Goal: Task Accomplishment & Management: Complete application form

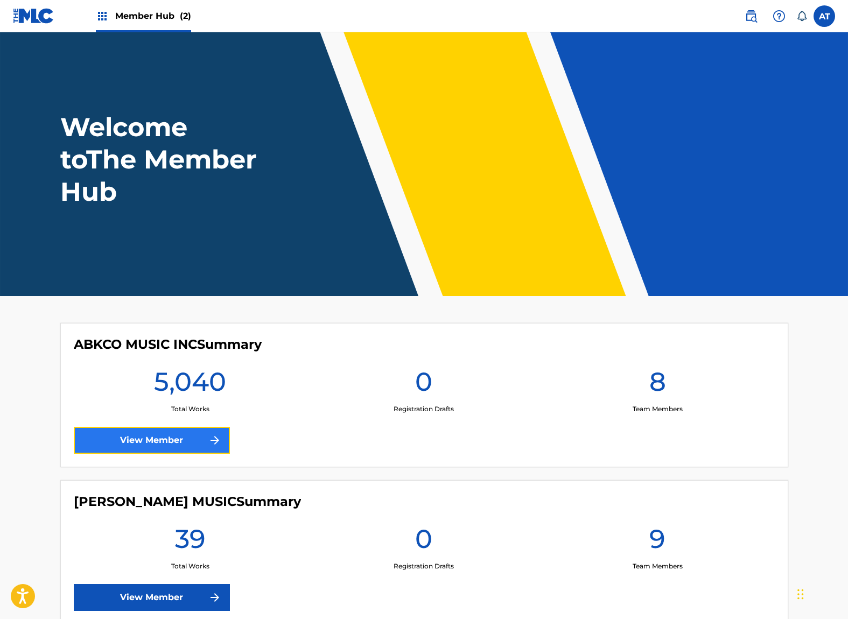
click at [170, 448] on link "View Member" at bounding box center [152, 440] width 156 height 27
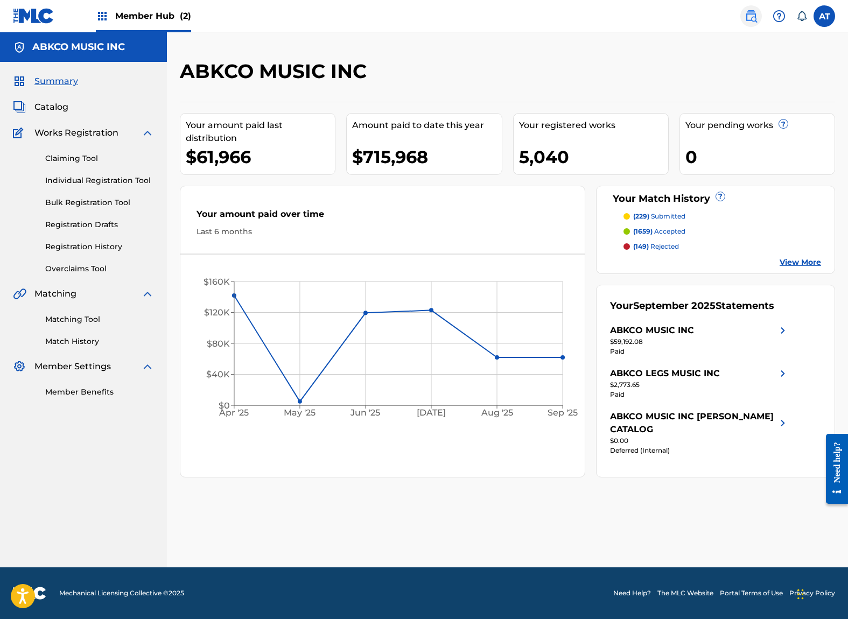
click at [763, 17] on span at bounding box center [773, 16] width 67 height 22
click at [750, 15] on img at bounding box center [750, 16] width 13 height 13
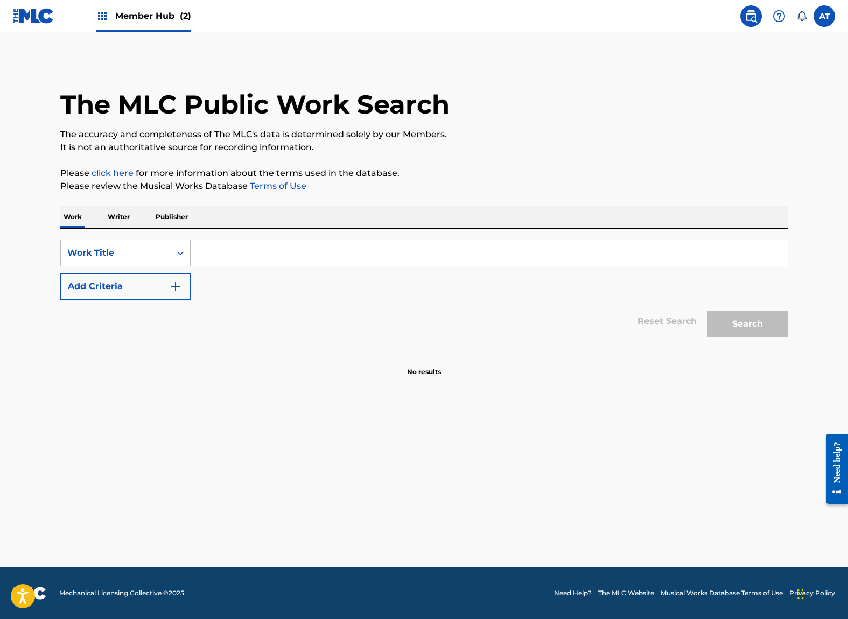
click at [221, 250] on input "Search Form" at bounding box center [489, 253] width 597 height 26
type input "dreamin' in parc"
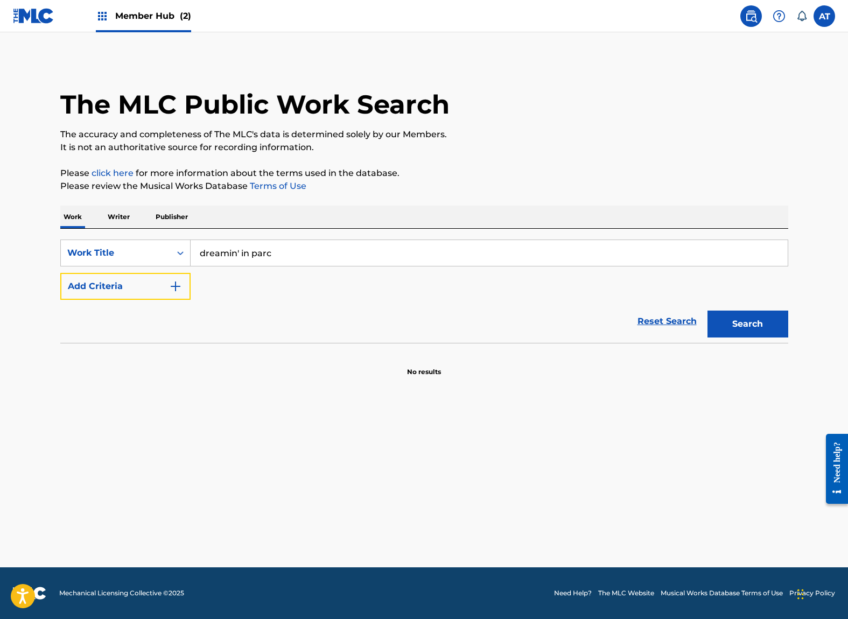
click at [60, 273] on button "Add Criteria" at bounding box center [125, 286] width 130 height 27
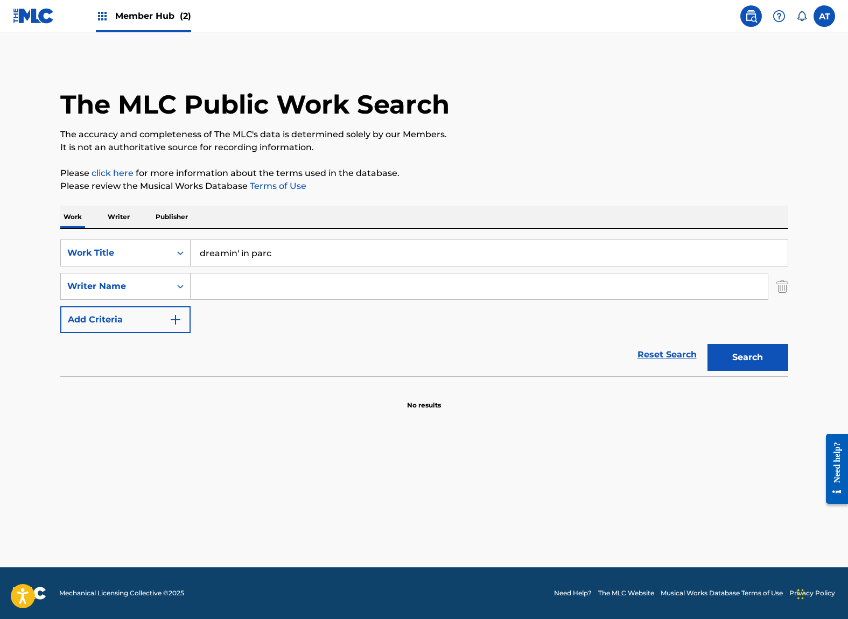
click at [220, 261] on input "dreamin' in parc" at bounding box center [489, 253] width 597 height 26
click at [219, 287] on input "Search Form" at bounding box center [479, 286] width 577 height 26
type input "[PERSON_NAME]"
click at [707, 344] on button "Search" at bounding box center [747, 357] width 81 height 27
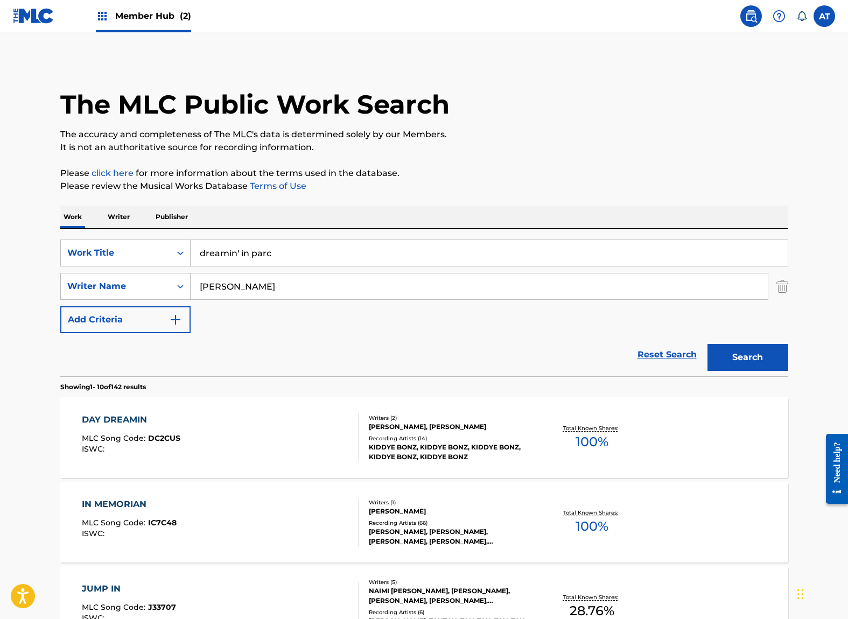
click at [30, 12] on img at bounding box center [33, 16] width 41 height 16
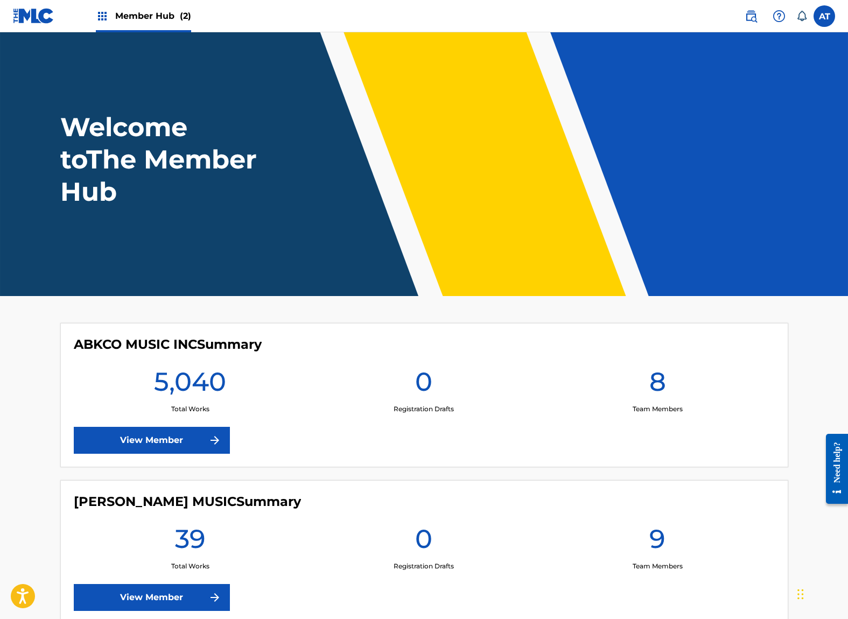
click at [155, 405] on div "5,040 Total Works" at bounding box center [191, 389] width 234 height 48
drag, startPoint x: 150, startPoint y: 407, endPoint x: 144, endPoint y: 438, distance: 31.1
click at [144, 438] on link "View Member" at bounding box center [152, 440] width 156 height 27
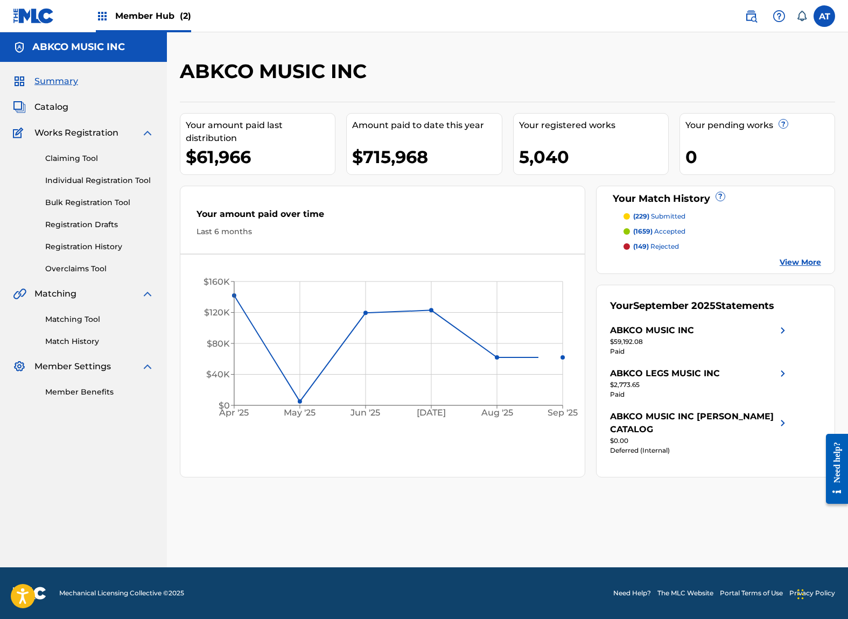
click at [92, 257] on div "Claiming Tool Individual Registration Tool Bulk Registration Tool Registration …" at bounding box center [83, 206] width 141 height 135
click at [96, 250] on link "Registration History" at bounding box center [99, 246] width 109 height 11
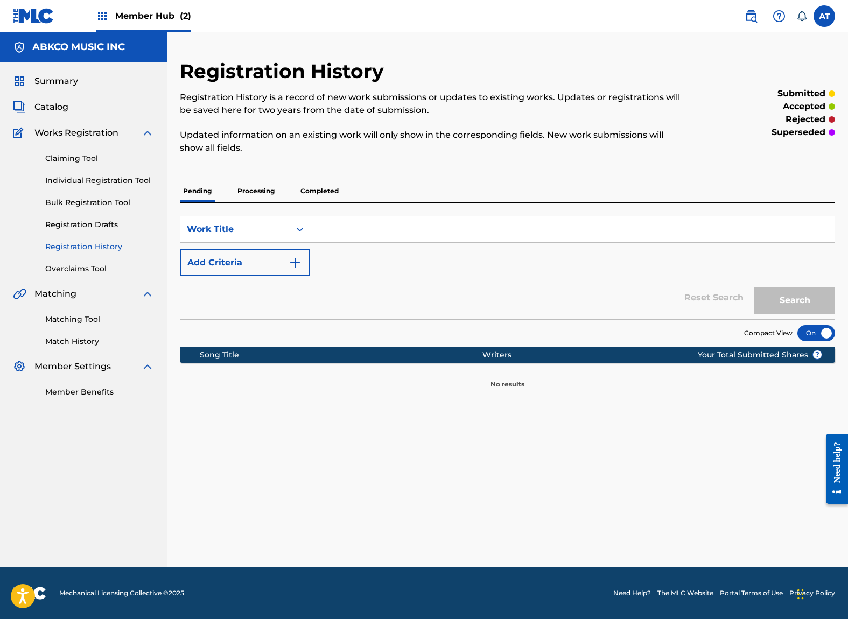
click at [259, 195] on p "Processing" at bounding box center [256, 191] width 44 height 23
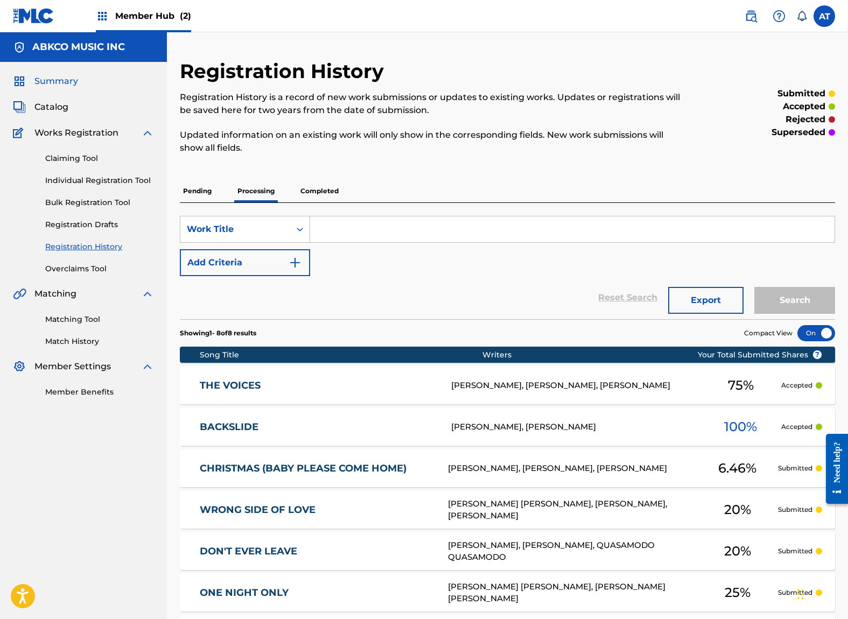
click at [61, 80] on span "Summary" at bounding box center [56, 81] width 44 height 13
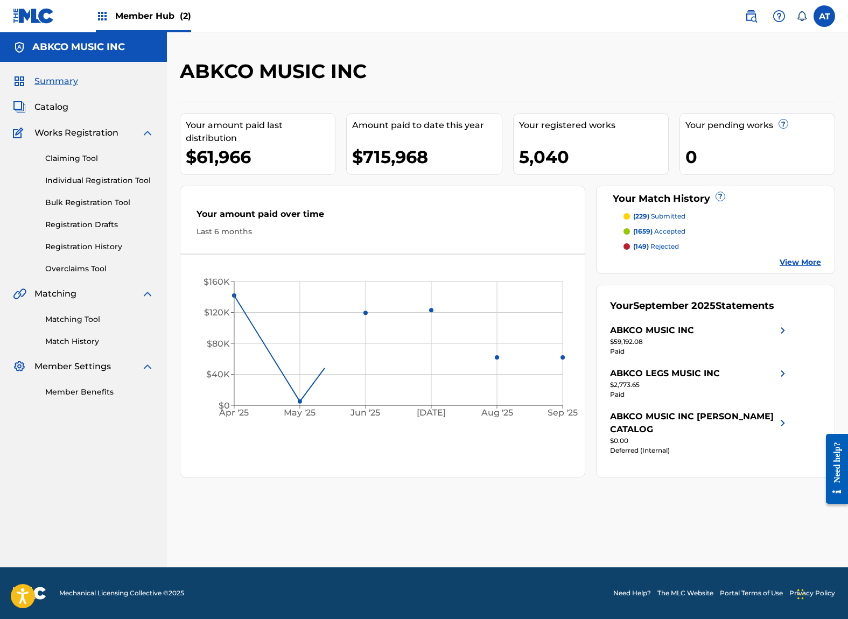
click at [79, 173] on div "Claiming Tool Individual Registration Tool Bulk Registration Tool Registration …" at bounding box center [83, 206] width 141 height 135
click at [144, 189] on div "Claiming Tool Individual Registration Tool Bulk Registration Tool Registration …" at bounding box center [83, 206] width 141 height 135
click at [129, 181] on link "Individual Registration Tool" at bounding box center [99, 180] width 109 height 11
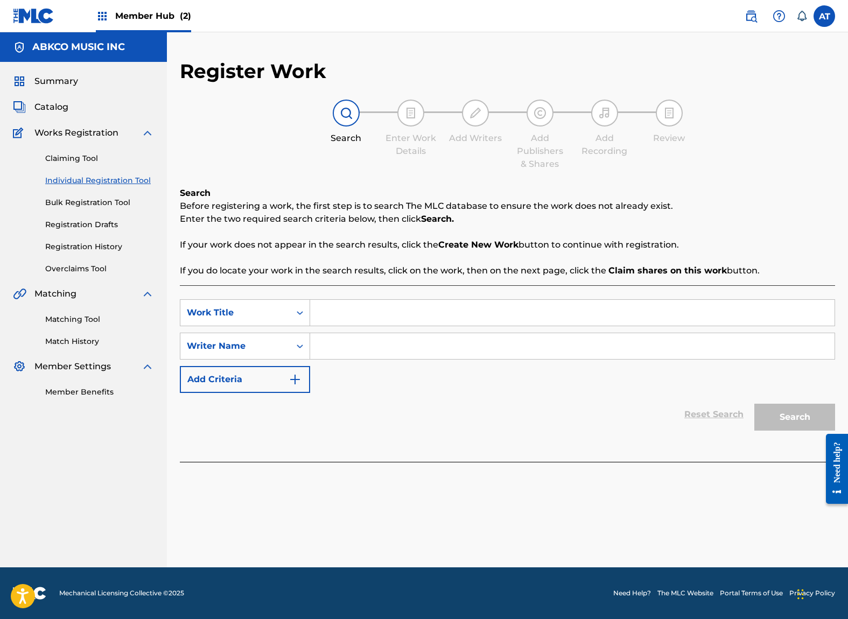
click at [382, 327] on div "SearchWithCriteriaeaa4ae94-8523-448c-bc3e-499436013d98 Work Title SearchWithCri…" at bounding box center [507, 346] width 655 height 94
click at [395, 310] on input "Search Form" at bounding box center [572, 313] width 524 height 26
type input "DREAMIN' IN PARC"
type input "[PERSON_NAME]"
click at [754, 404] on button "Search" at bounding box center [794, 417] width 81 height 27
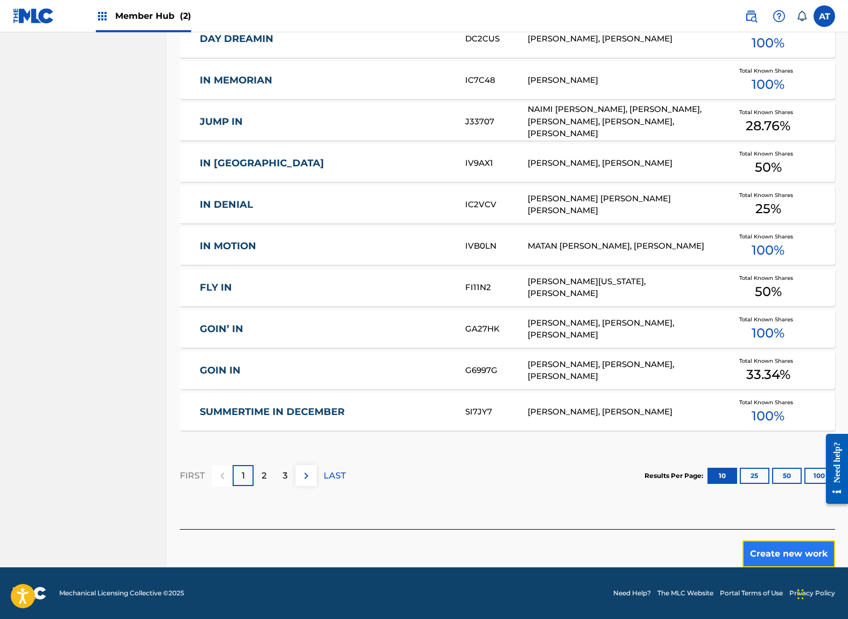
click at [761, 545] on button "Create new work" at bounding box center [788, 553] width 93 height 27
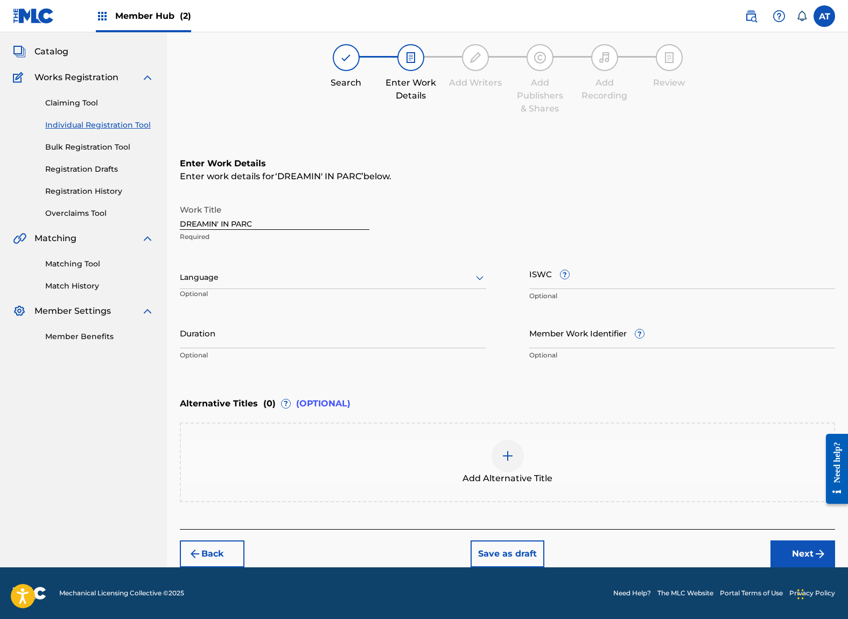
scroll to position [55, 0]
click at [290, 264] on div "Language Optional" at bounding box center [333, 282] width 306 height 48
click at [559, 285] on input "ISWC ?" at bounding box center [682, 273] width 306 height 31
click at [603, 290] on div "ISWC ? Optional" at bounding box center [682, 282] width 306 height 48
click at [605, 278] on input "ISWC ?" at bounding box center [682, 273] width 306 height 31
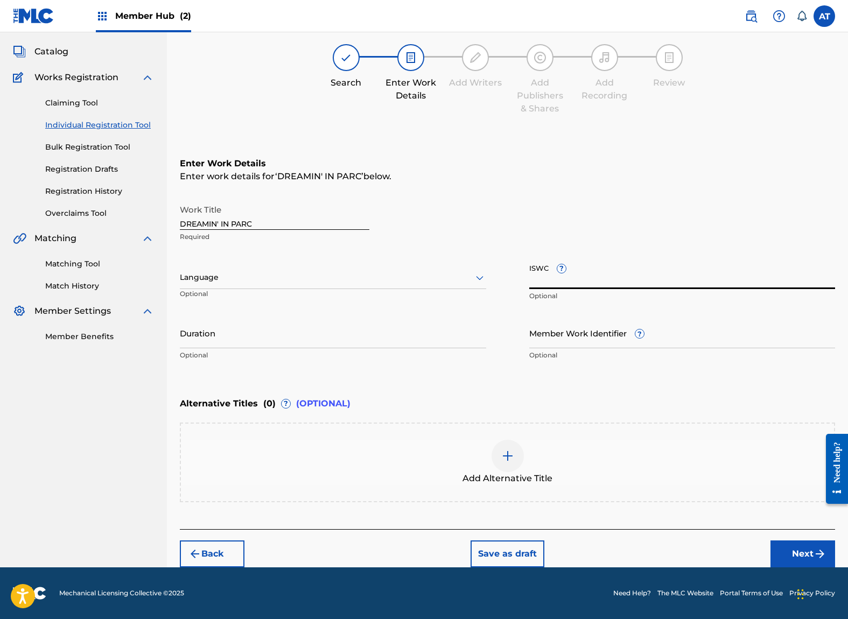
paste input "T3344357440"
type input "T3344357440"
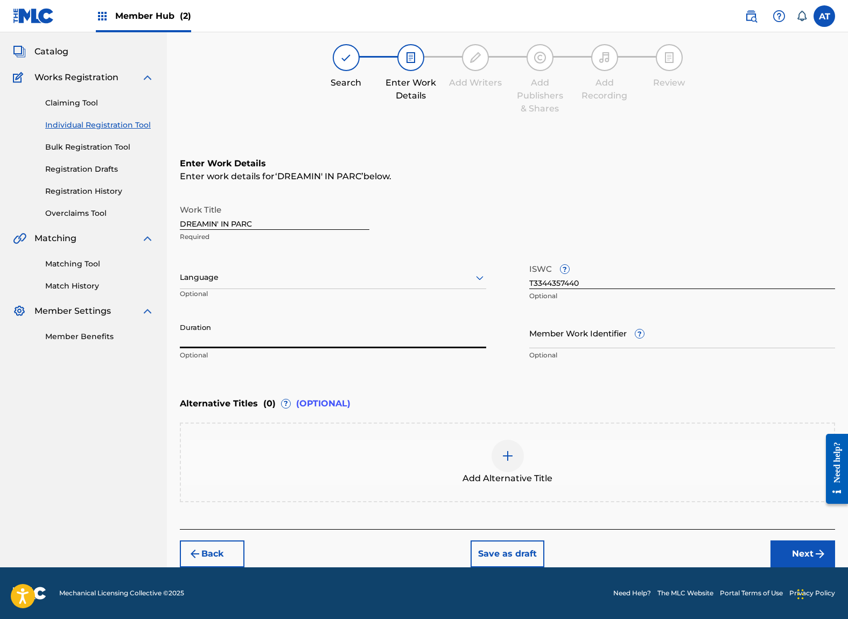
drag, startPoint x: 304, startPoint y: 348, endPoint x: 5, endPoint y: 524, distance: 347.2
click at [298, 348] on input "Duration" at bounding box center [333, 333] width 306 height 31
click at [223, 344] on input "Duration" at bounding box center [333, 333] width 306 height 31
type input "02:59"
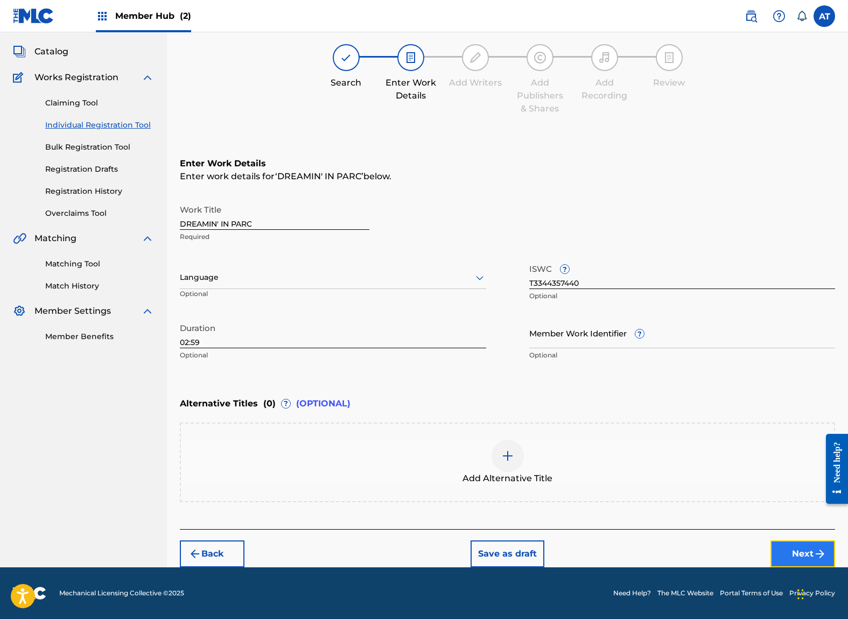
click at [809, 556] on button "Next" at bounding box center [802, 553] width 65 height 27
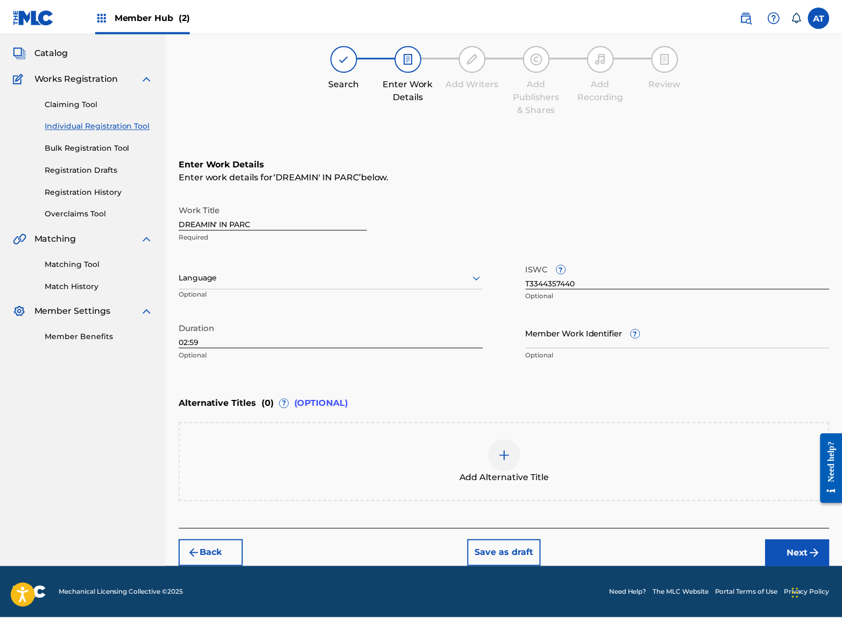
scroll to position [0, 0]
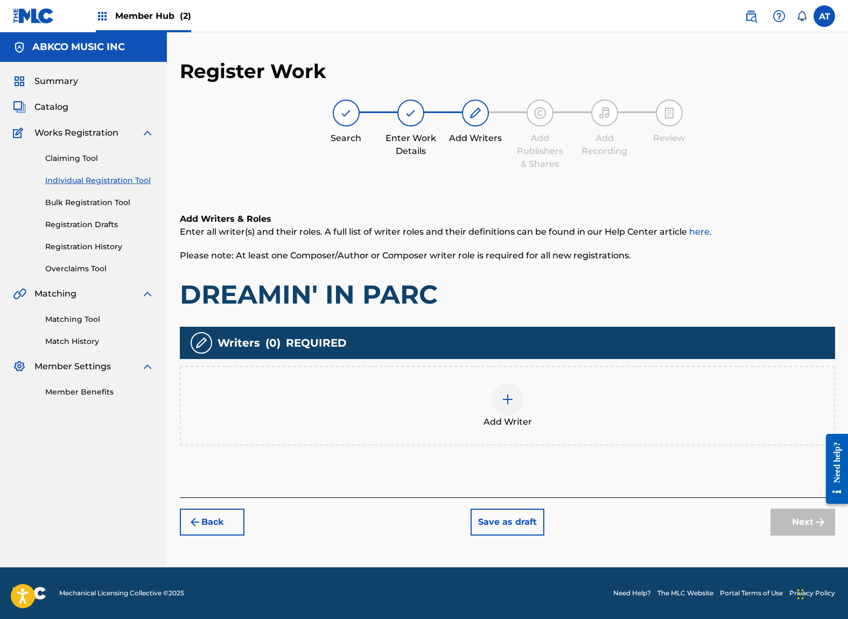
click at [413, 350] on div "Writers ( 0 ) REQUIRED" at bounding box center [507, 343] width 655 height 32
click at [418, 411] on div "Add Writer" at bounding box center [507, 405] width 653 height 45
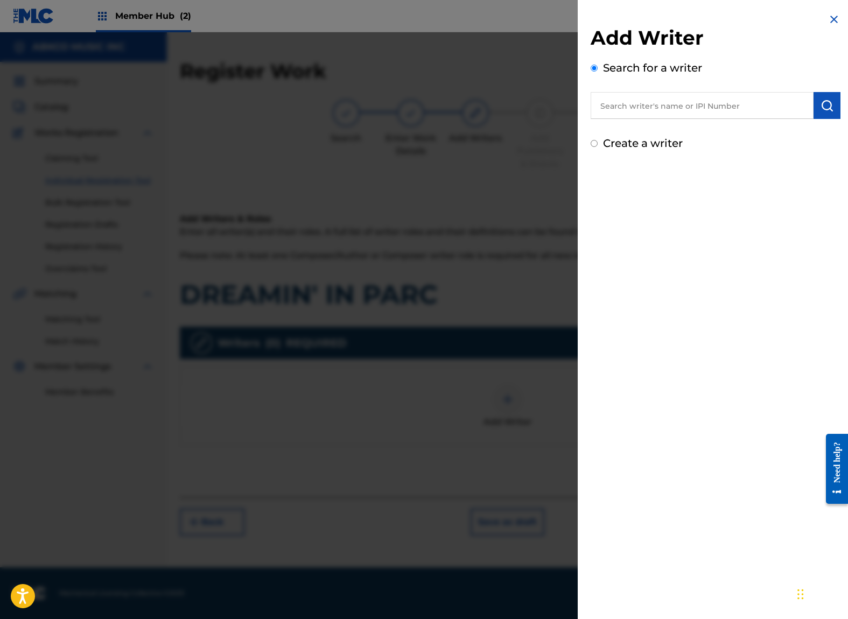
click at [678, 116] on input "text" at bounding box center [701, 105] width 223 height 27
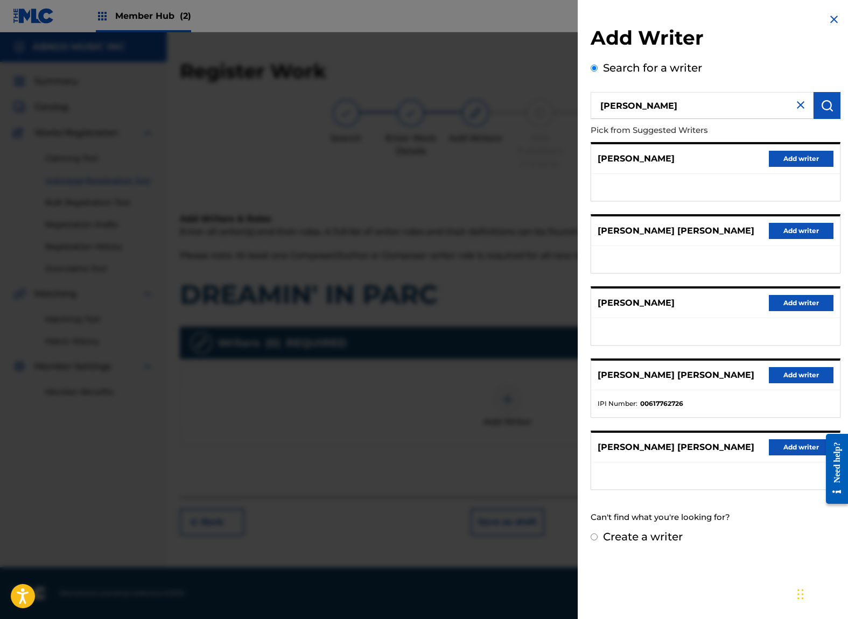
drag, startPoint x: 474, startPoint y: 81, endPoint x: 260, endPoint y: 56, distance: 215.7
click at [262, 56] on div "Add Writer Search for a writer [PERSON_NAME] from Suggested Writers [PERSON_NAM…" at bounding box center [424, 325] width 848 height 587
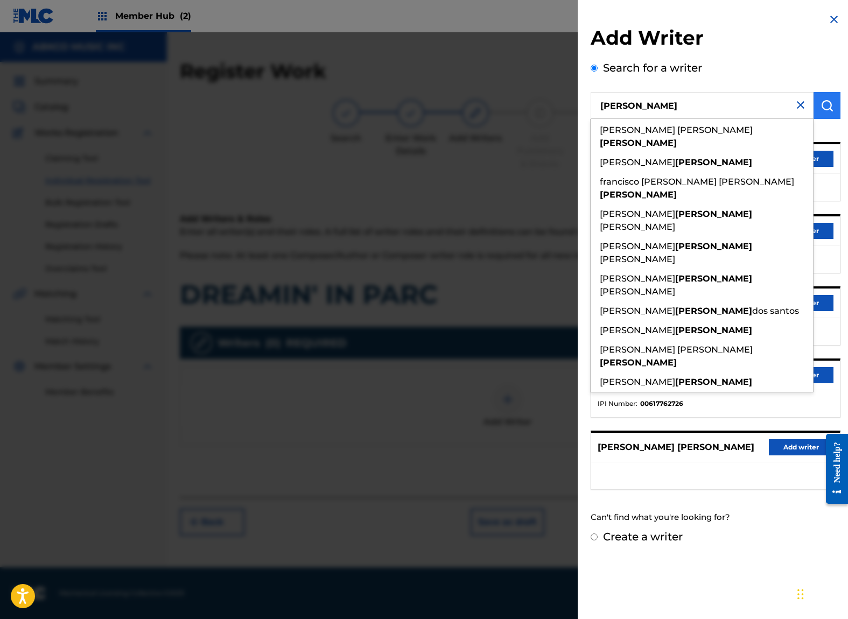
paste input "00671213174"
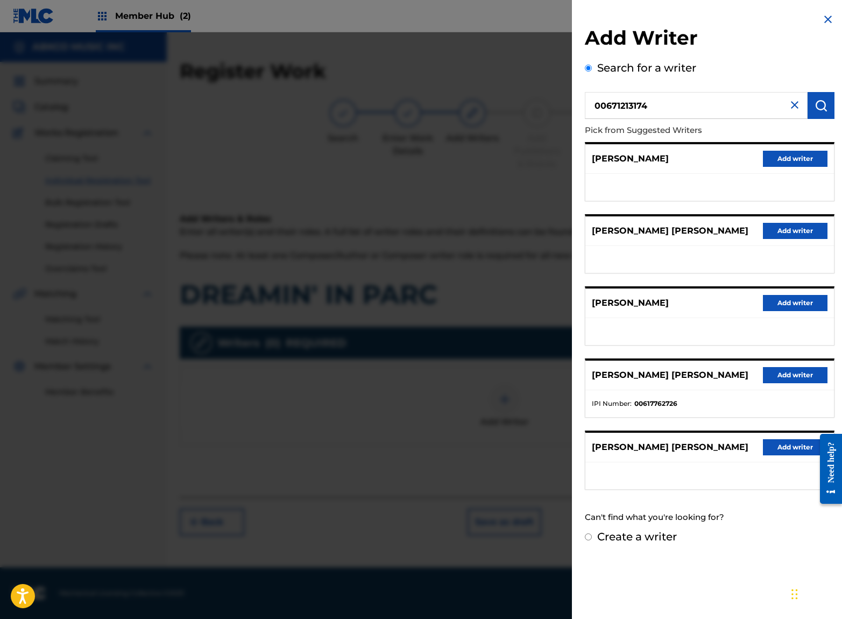
type input "00671213174"
click at [831, 108] on div "Add Writer Search for a writer 00671213174 Pick from Suggested Writers [PERSON_…" at bounding box center [710, 279] width 276 height 558
drag, startPoint x: 822, startPoint y: 108, endPoint x: 793, endPoint y: 179, distance: 76.6
click at [821, 108] on img "submit" at bounding box center [821, 105] width 13 height 13
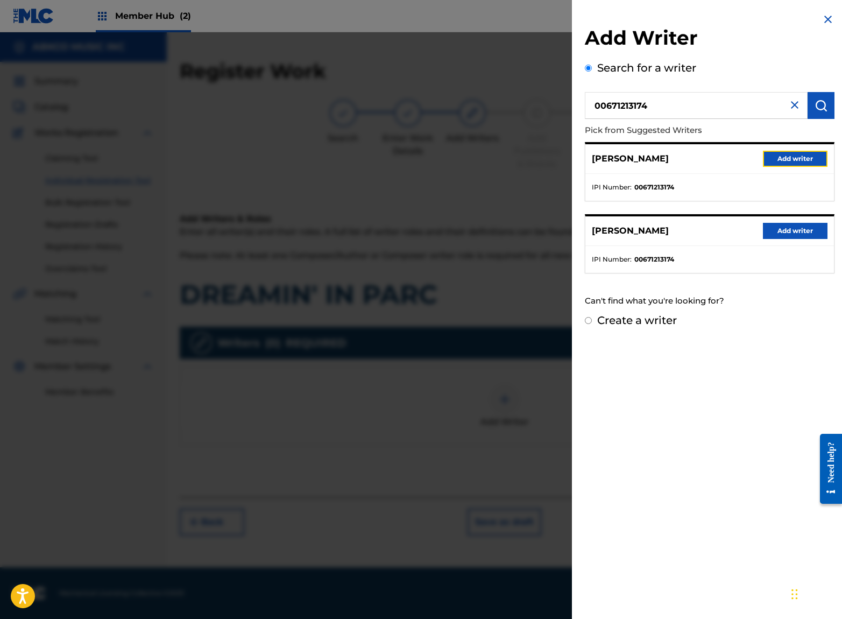
drag, startPoint x: 780, startPoint y: 160, endPoint x: 755, endPoint y: 202, distance: 49.5
click at [777, 160] on button "Add writer" at bounding box center [795, 159] width 65 height 16
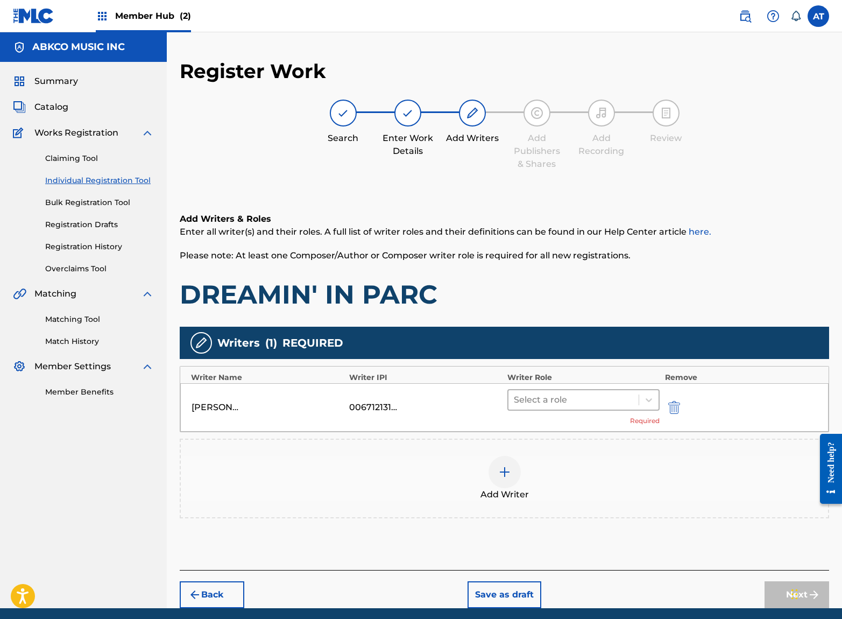
click at [585, 404] on div at bounding box center [573, 399] width 119 height 15
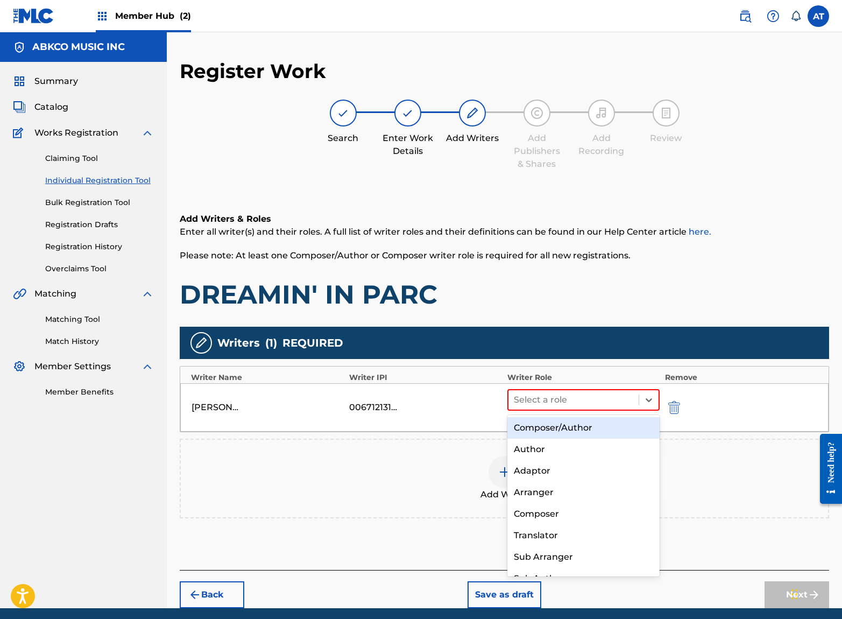
click at [564, 434] on div "Composer/Author" at bounding box center [584, 428] width 152 height 22
click at [543, 481] on div "Add Writer" at bounding box center [504, 478] width 647 height 45
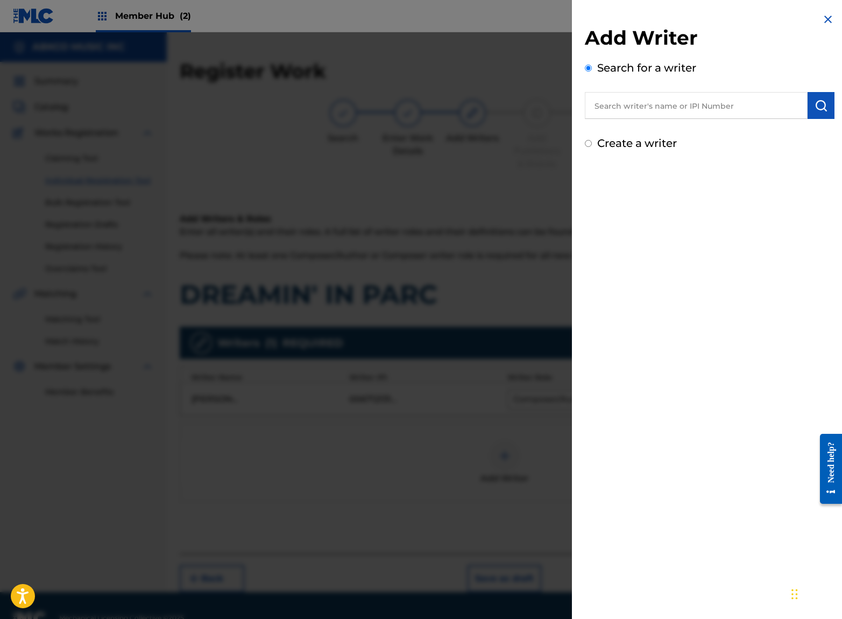
click at [730, 115] on input "text" at bounding box center [696, 105] width 223 height 27
paste input "00496811906"
type input "00496811906"
click at [815, 106] on img "submit" at bounding box center [821, 105] width 13 height 13
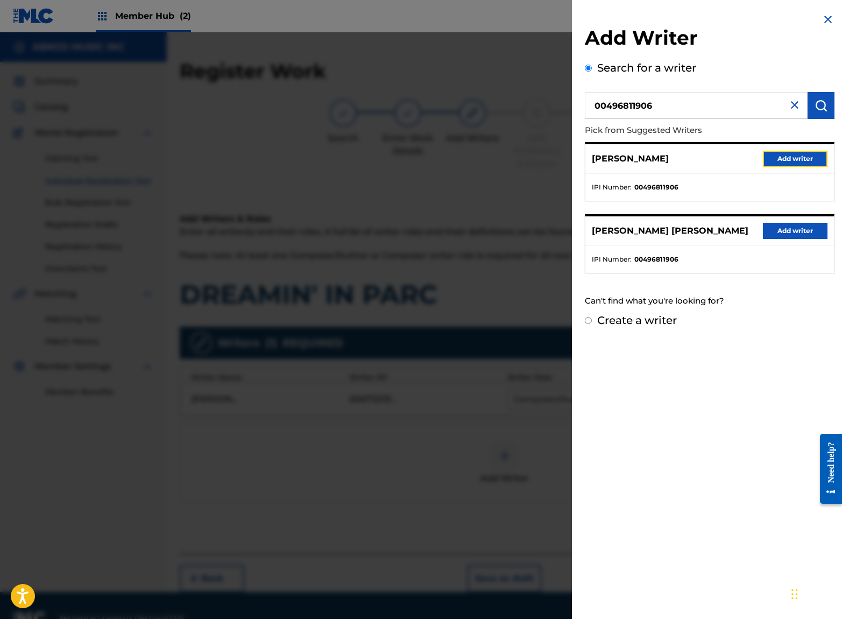
click at [794, 152] on button "Add writer" at bounding box center [795, 159] width 65 height 16
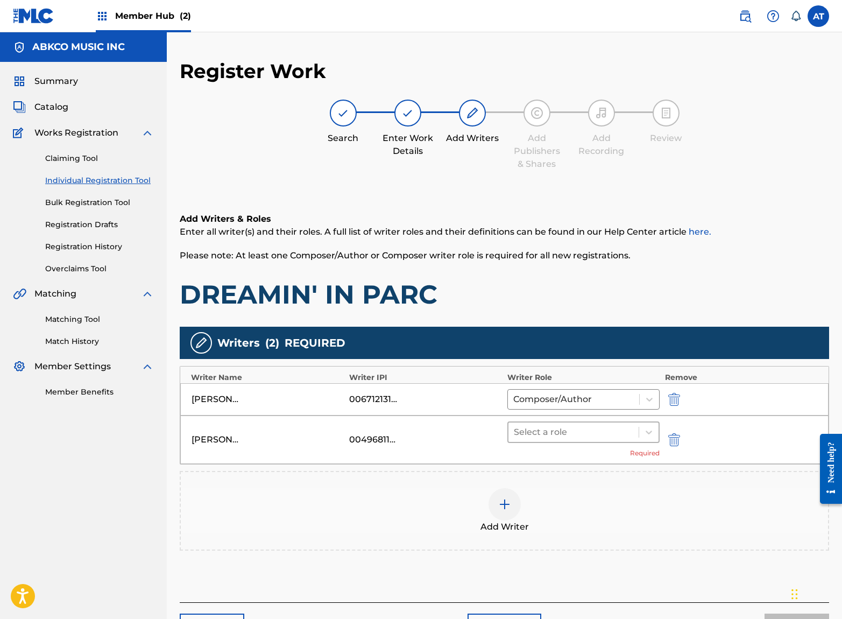
click at [566, 423] on div "Select a role" at bounding box center [574, 432] width 130 height 19
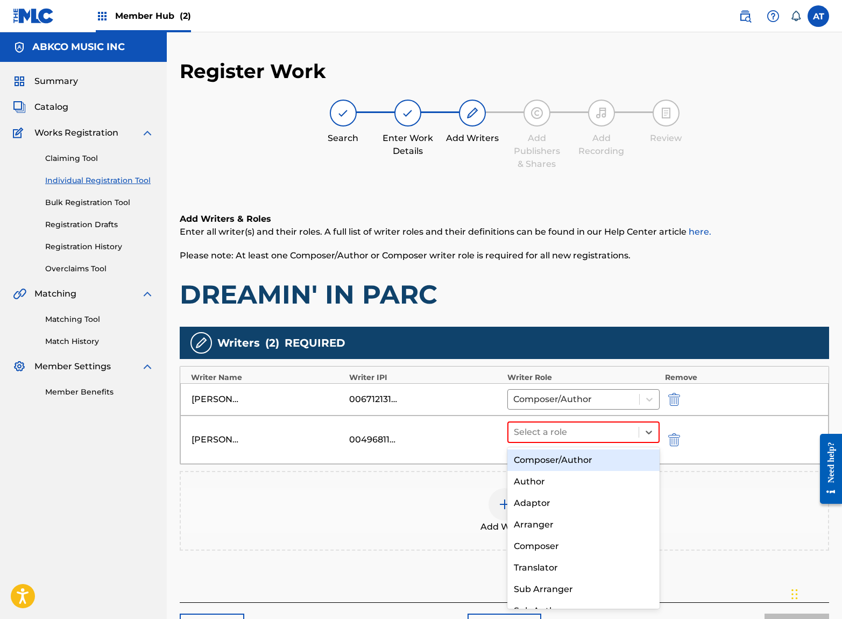
click at [567, 466] on div "Composer/Author" at bounding box center [584, 460] width 152 height 22
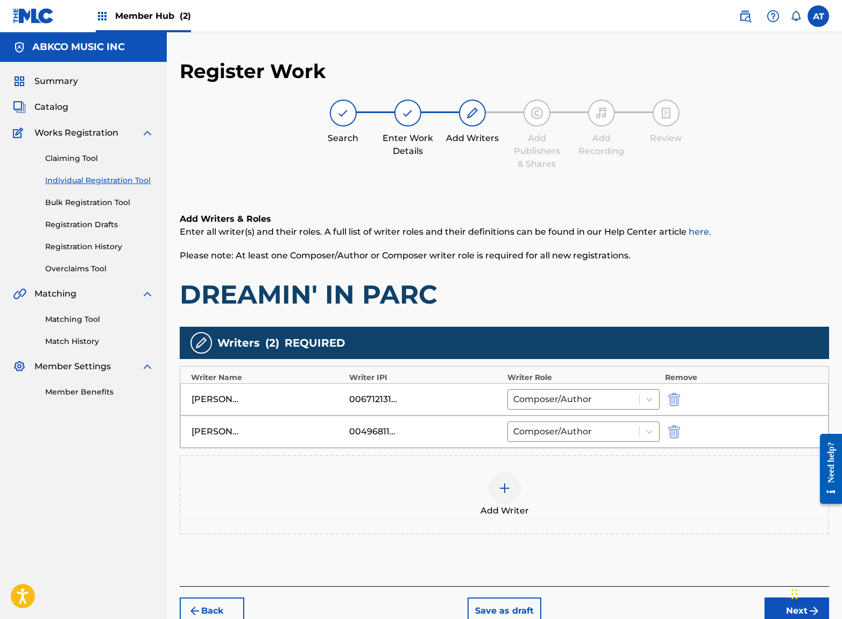
scroll to position [57, 0]
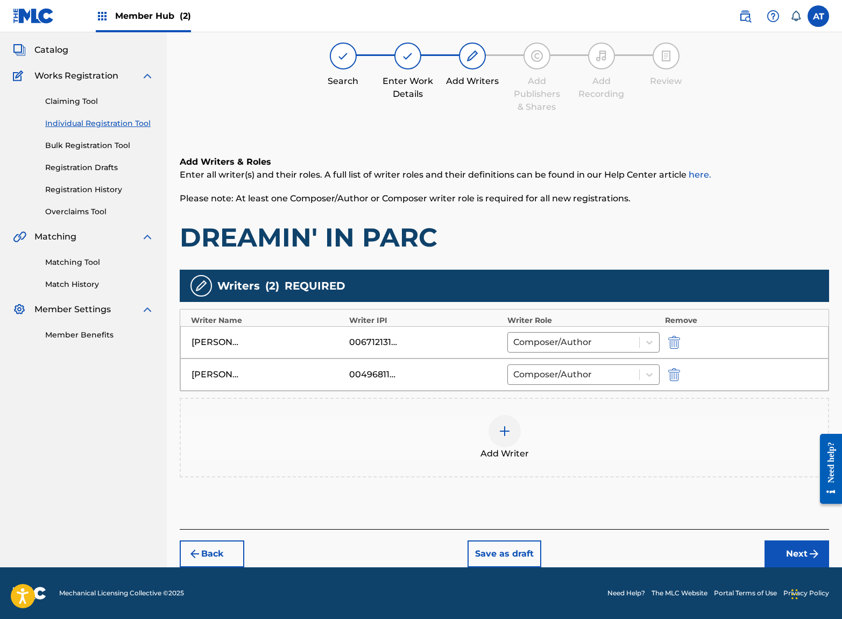
click at [525, 435] on div "Add Writer" at bounding box center [504, 437] width 647 height 45
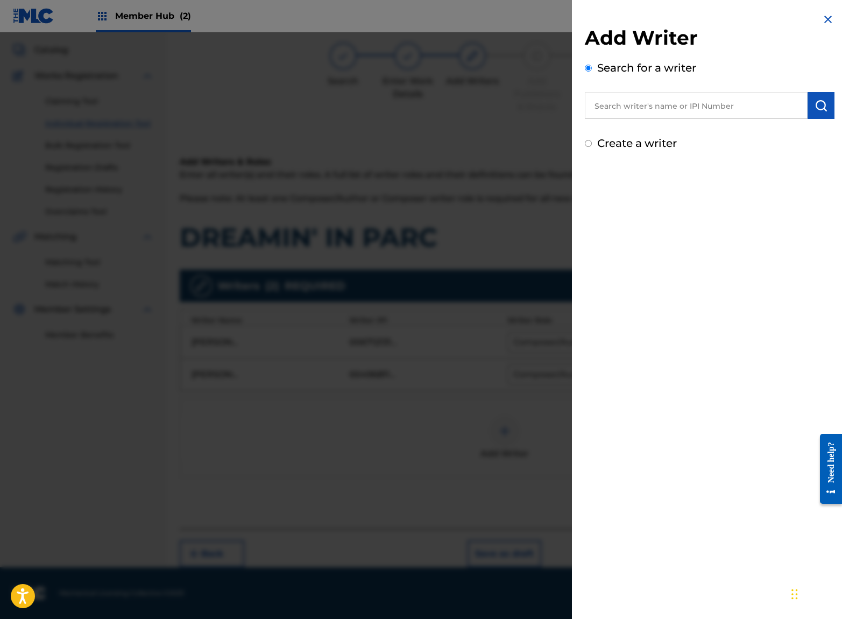
click at [650, 103] on input "text" at bounding box center [696, 105] width 223 height 27
paste input "00647085527"
type input "00647085527"
click at [824, 105] on button "submit" at bounding box center [821, 105] width 27 height 27
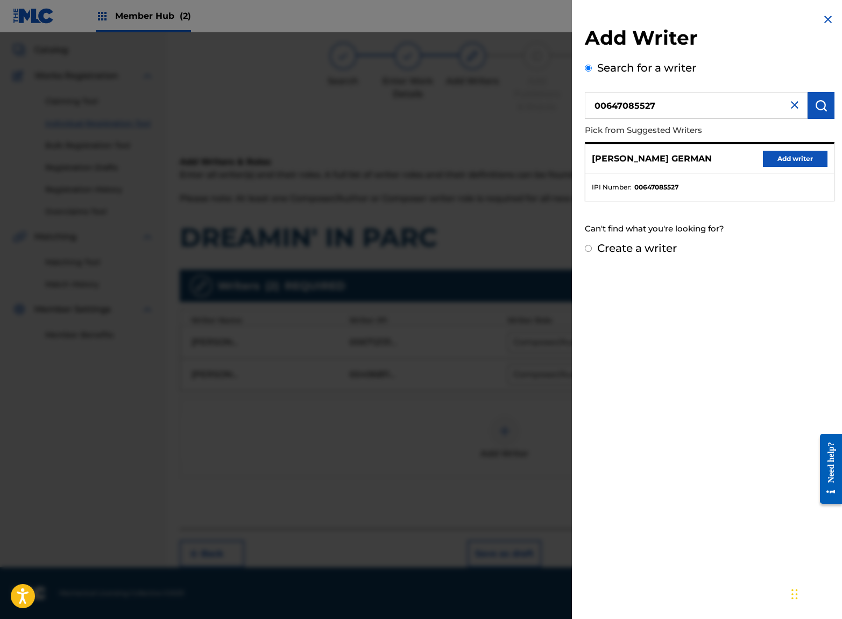
click at [793, 172] on div "[PERSON_NAME] [DEMOGRAPHIC_DATA] Add writer" at bounding box center [710, 159] width 249 height 30
click at [793, 160] on button "Add writer" at bounding box center [795, 159] width 65 height 16
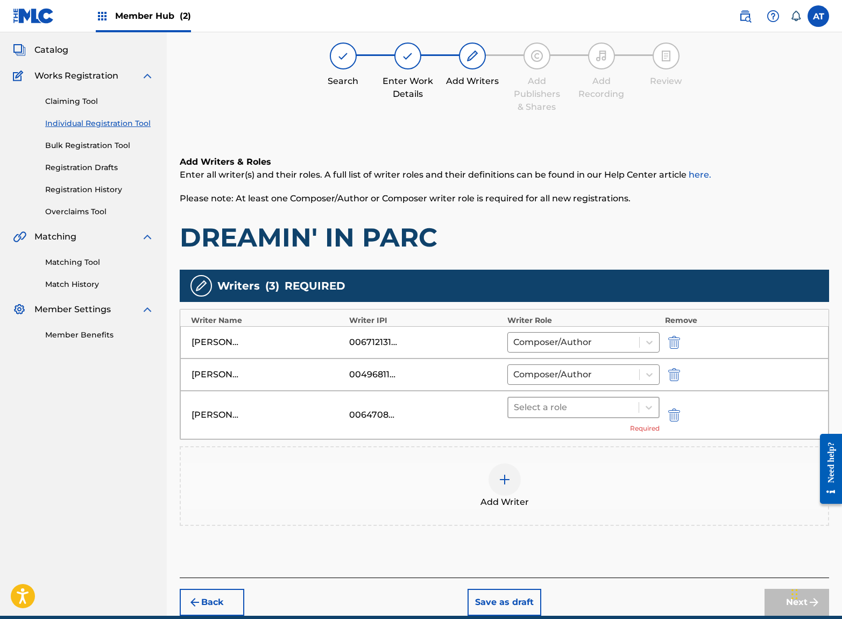
click at [628, 417] on div "Select a role" at bounding box center [584, 408] width 152 height 22
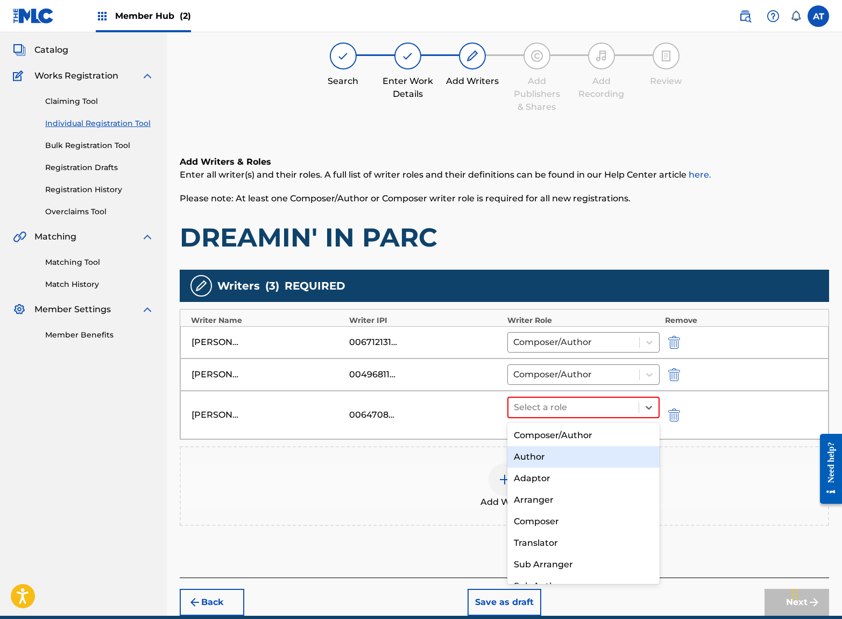
click at [590, 442] on div "Composer/Author" at bounding box center [584, 436] width 152 height 22
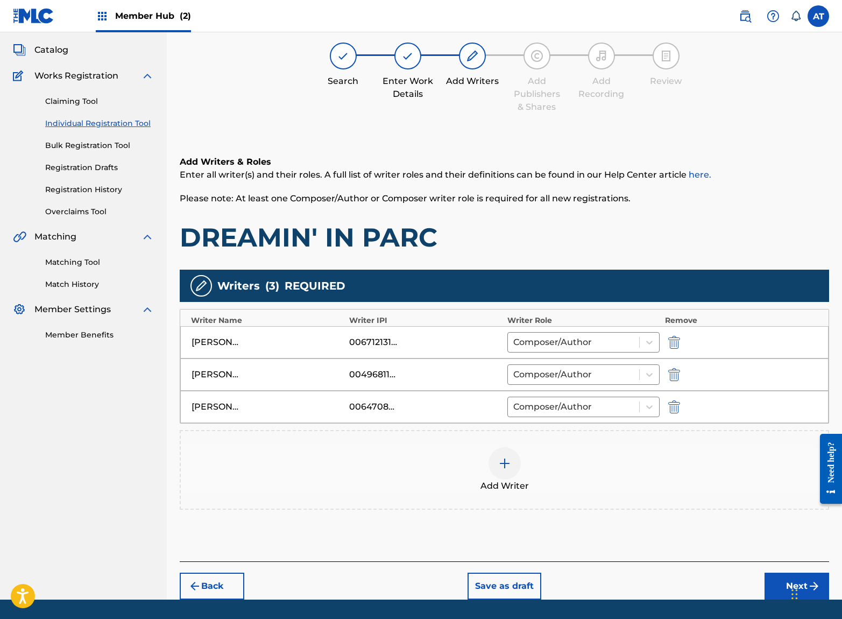
scroll to position [89, 0]
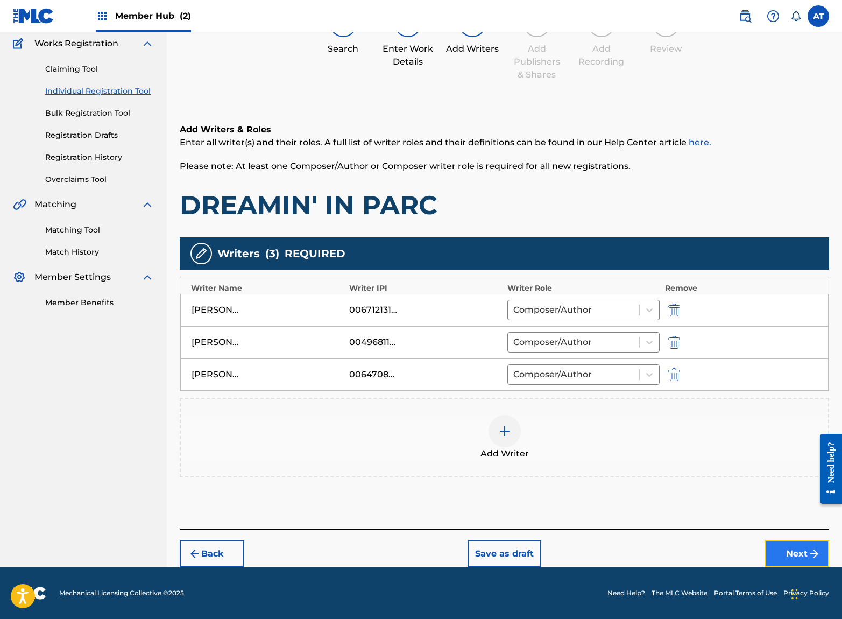
click at [792, 557] on button "Next" at bounding box center [797, 553] width 65 height 27
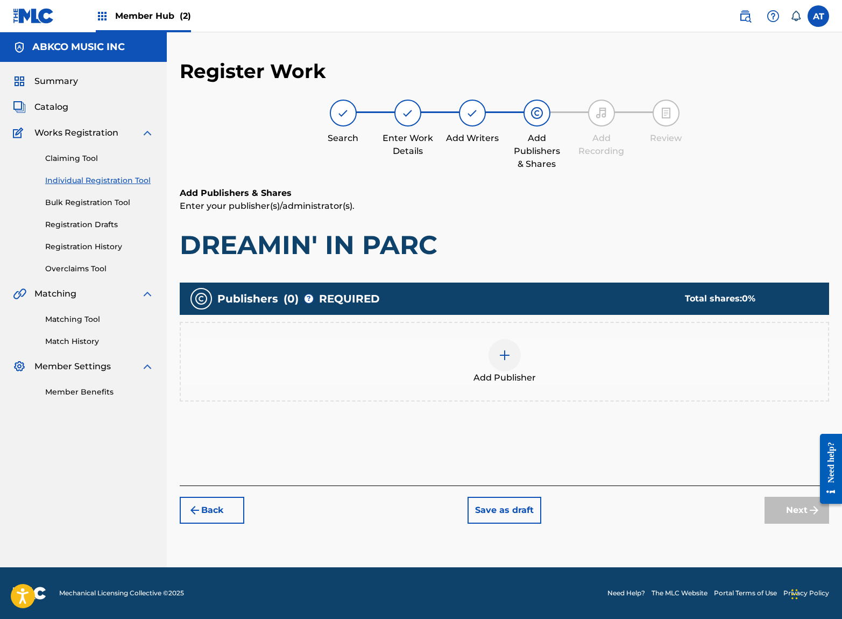
scroll to position [0, 0]
click at [448, 388] on div "Add Publisher" at bounding box center [505, 362] width 650 height 80
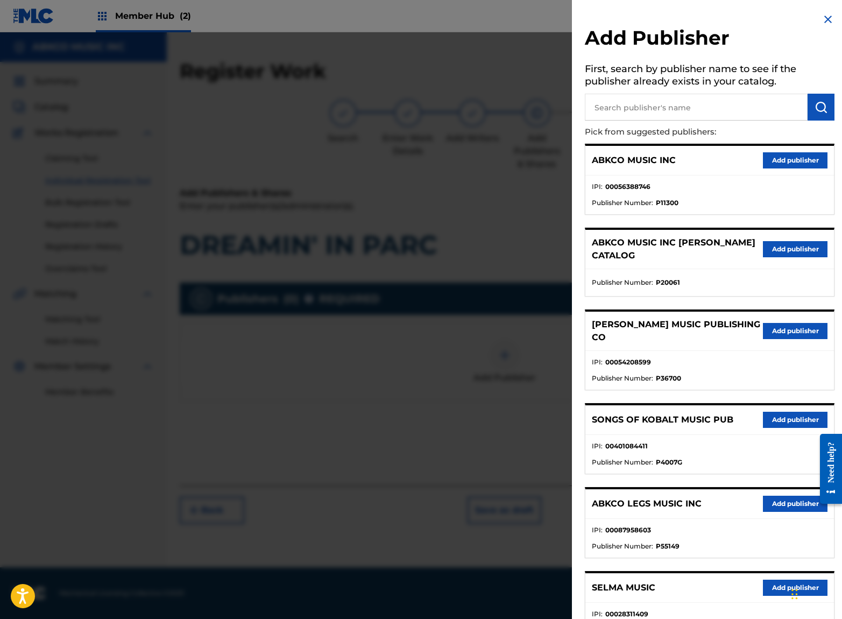
click at [700, 119] on input "text" at bounding box center [696, 107] width 223 height 27
type input "gomey"
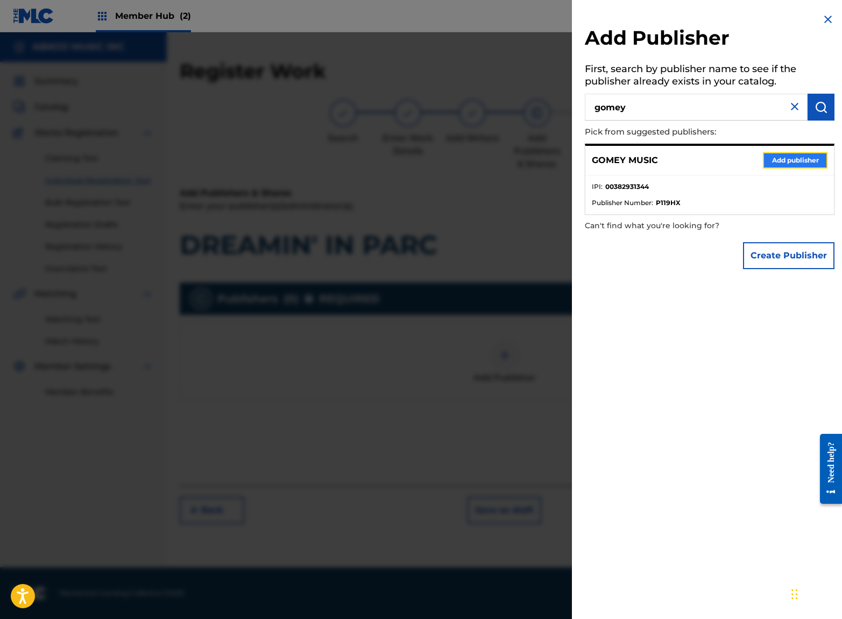
click at [788, 152] on button "Add publisher" at bounding box center [795, 160] width 65 height 16
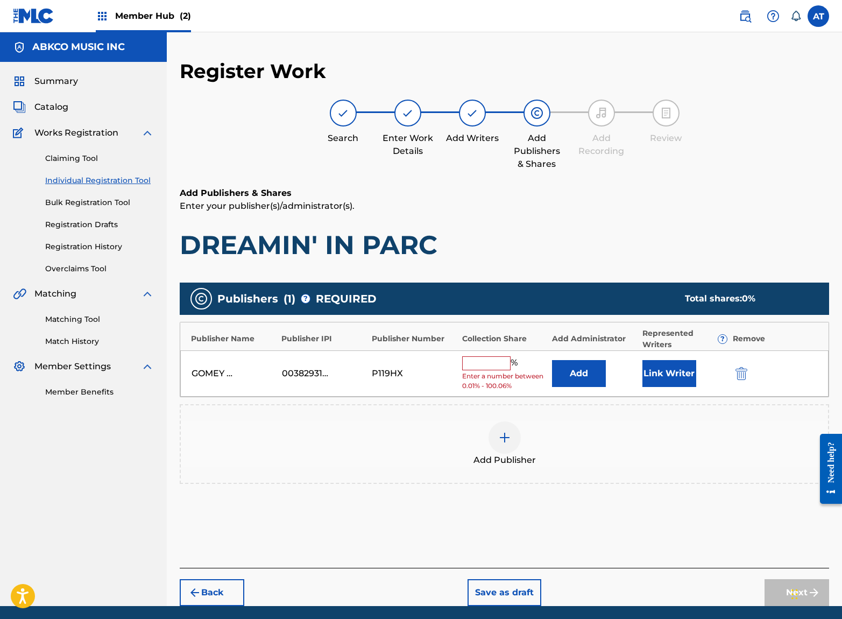
click at [616, 370] on div "Add" at bounding box center [594, 373] width 85 height 27
click at [599, 369] on button "Add" at bounding box center [579, 373] width 54 height 27
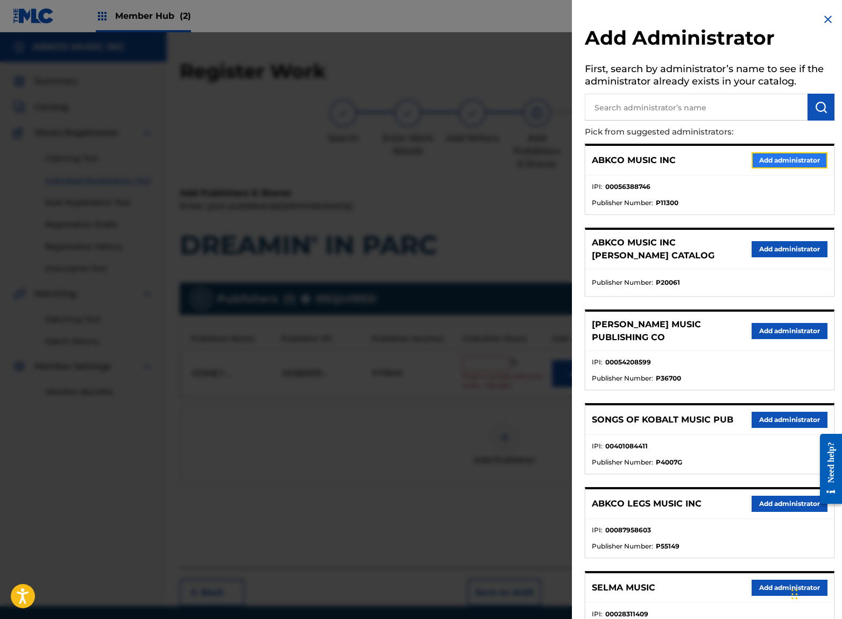
click at [782, 164] on button "Add administrator" at bounding box center [790, 160] width 76 height 16
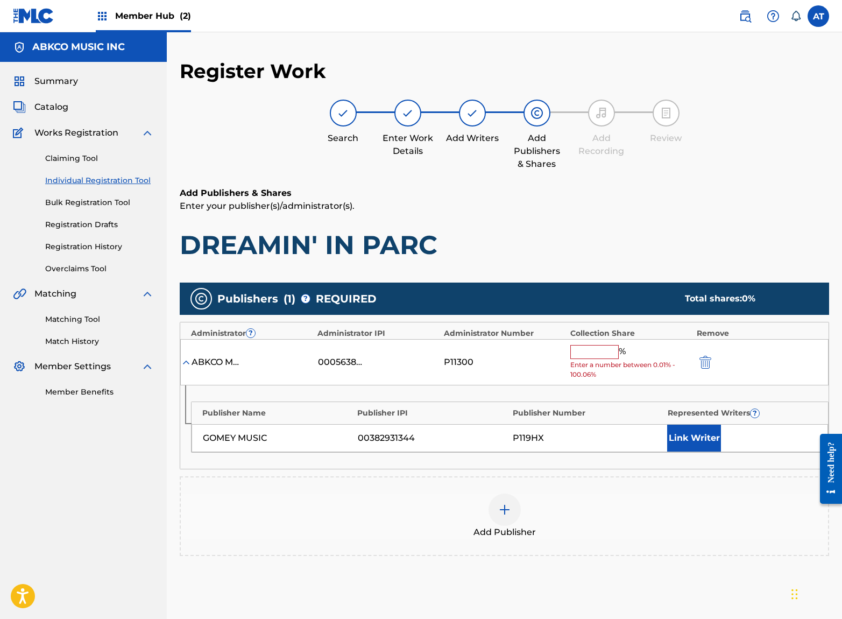
click at [593, 358] on input "text" at bounding box center [595, 352] width 48 height 14
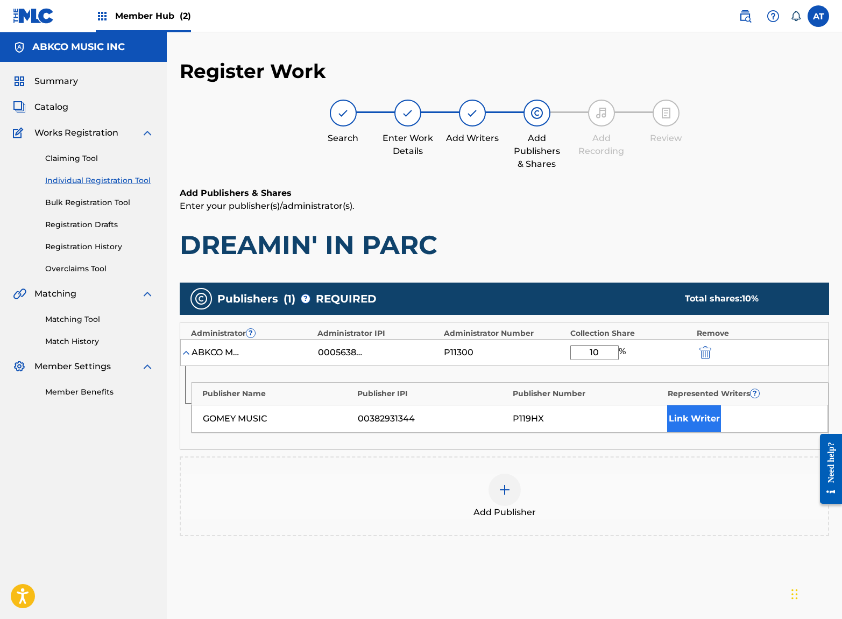
type input "10"
click at [698, 413] on button "Link Writer" at bounding box center [694, 418] width 54 height 27
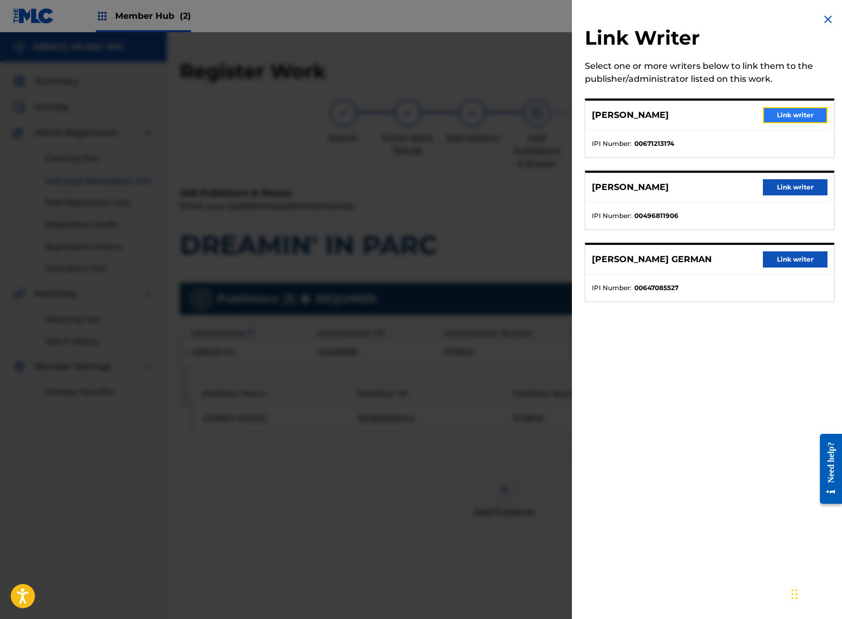
click at [787, 117] on button "Link writer" at bounding box center [795, 115] width 65 height 16
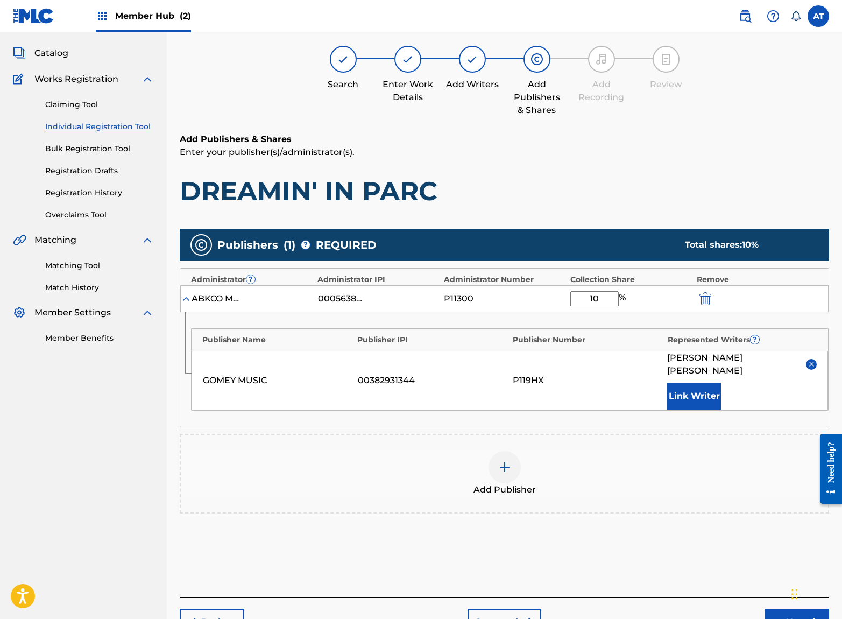
scroll to position [108, 0]
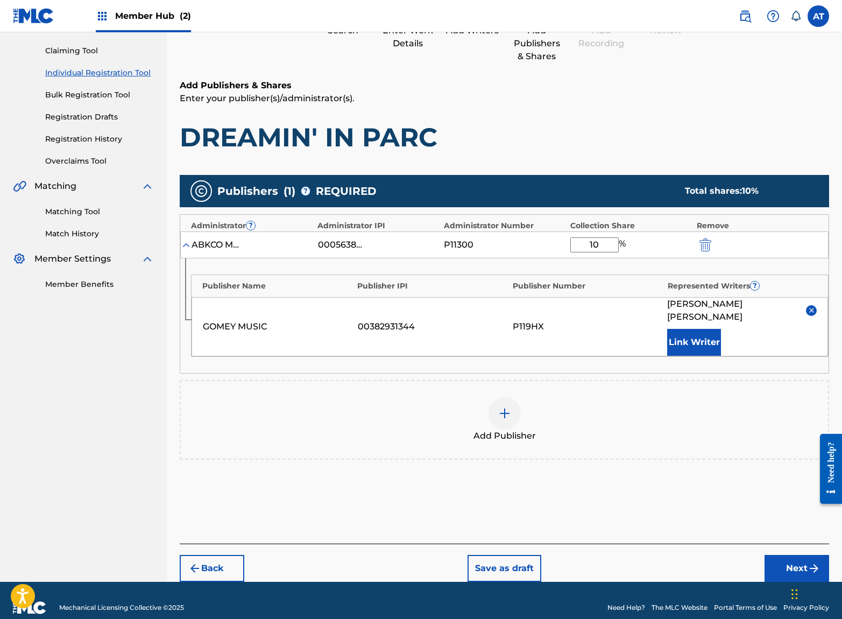
click at [576, 410] on div "Add Publisher" at bounding box center [504, 419] width 647 height 45
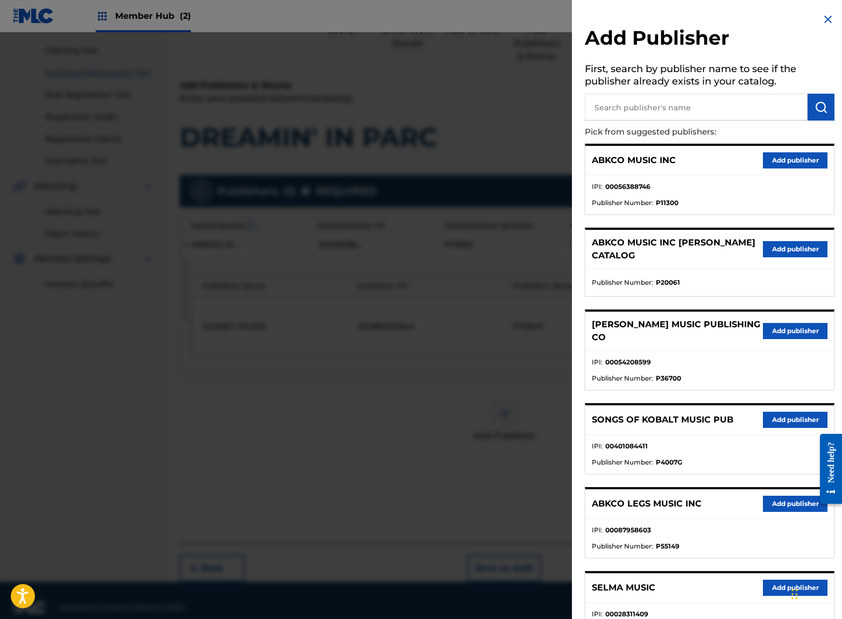
click at [731, 106] on input "text" at bounding box center [696, 107] width 223 height 27
type input "songs of"
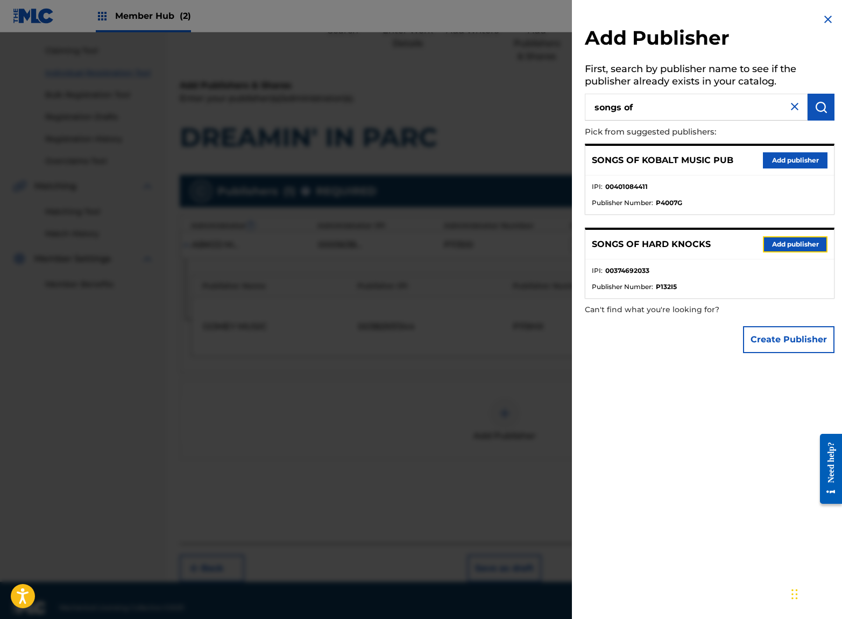
click at [769, 244] on button "Add publisher" at bounding box center [795, 244] width 65 height 16
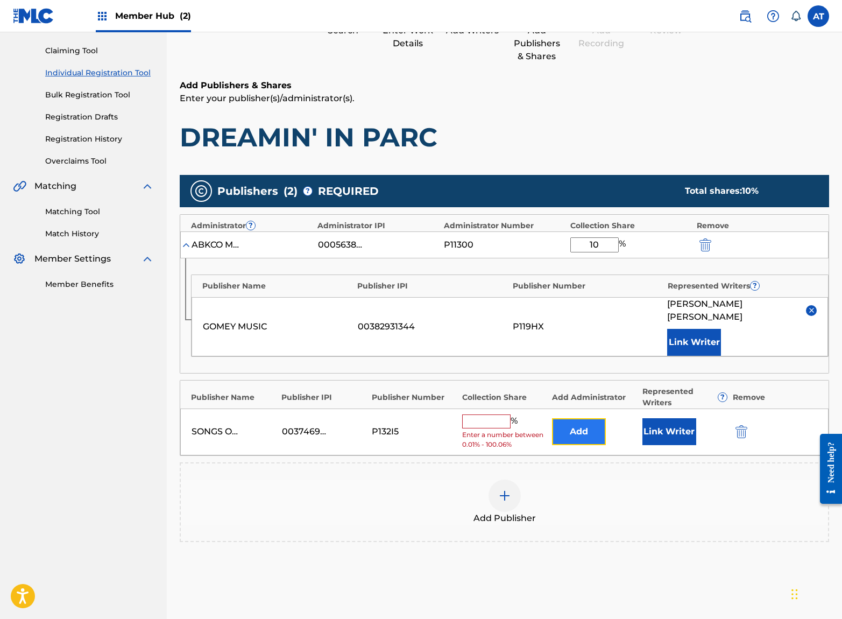
click at [589, 419] on button "Add" at bounding box center [579, 431] width 54 height 27
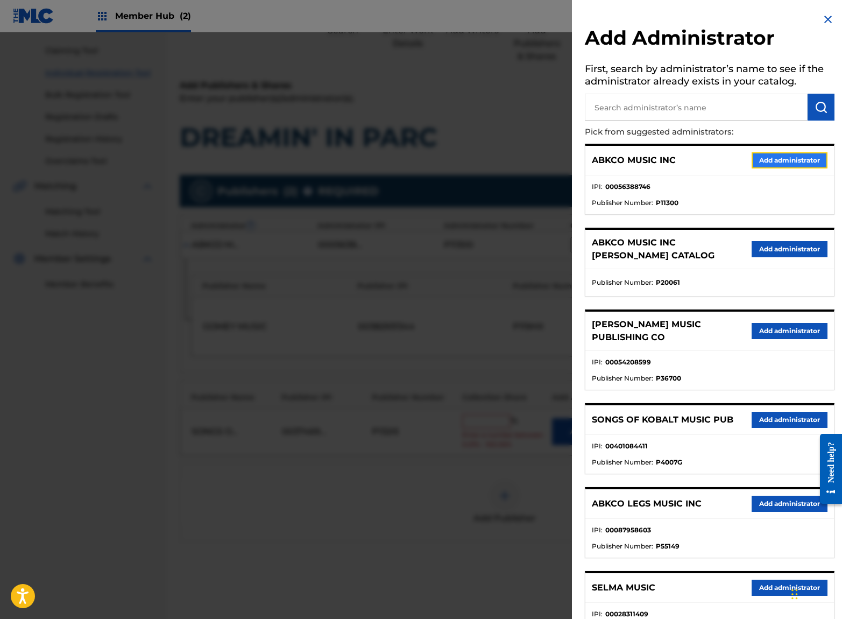
click at [796, 159] on button "Add administrator" at bounding box center [790, 160] width 76 height 16
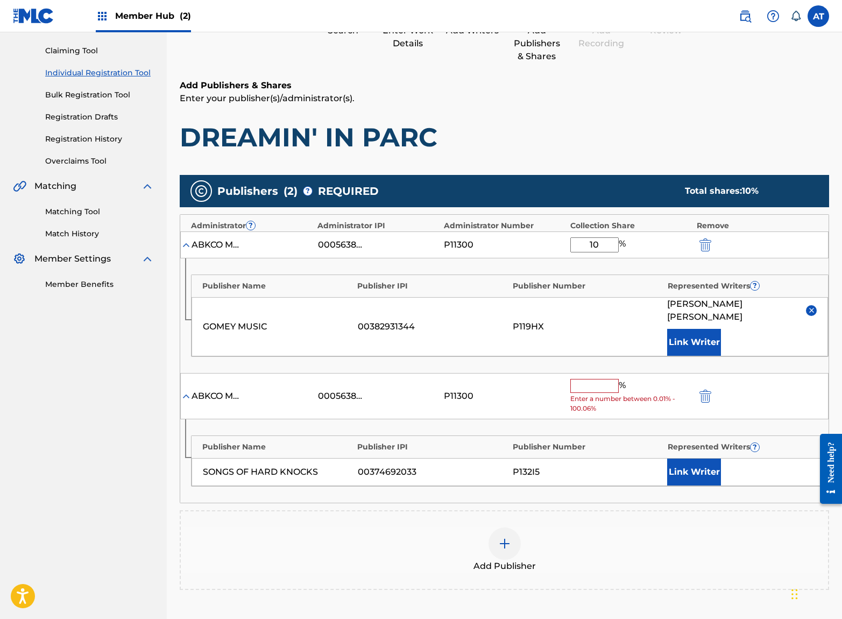
click at [593, 379] on input "text" at bounding box center [595, 386] width 48 height 14
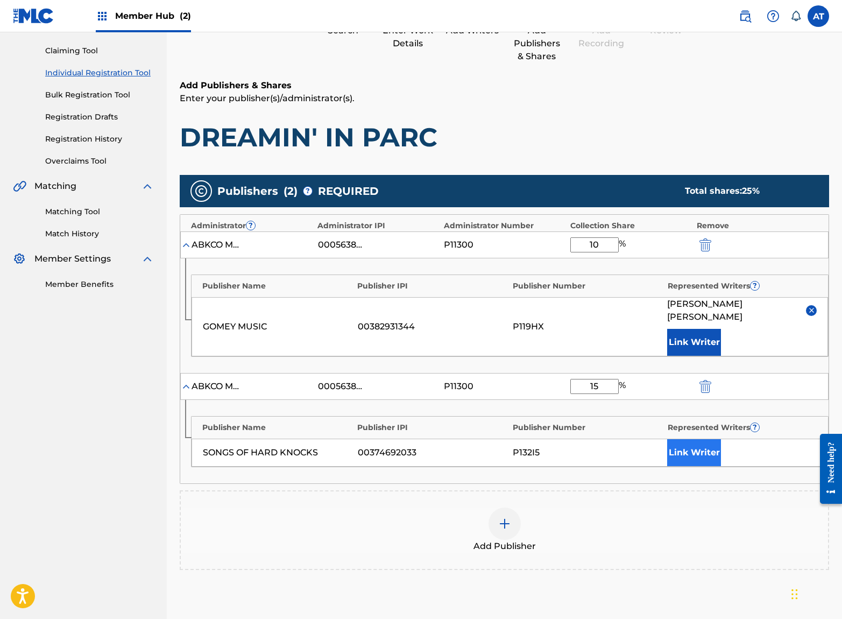
type input "15"
click at [691, 439] on button "Link Writer" at bounding box center [694, 452] width 54 height 27
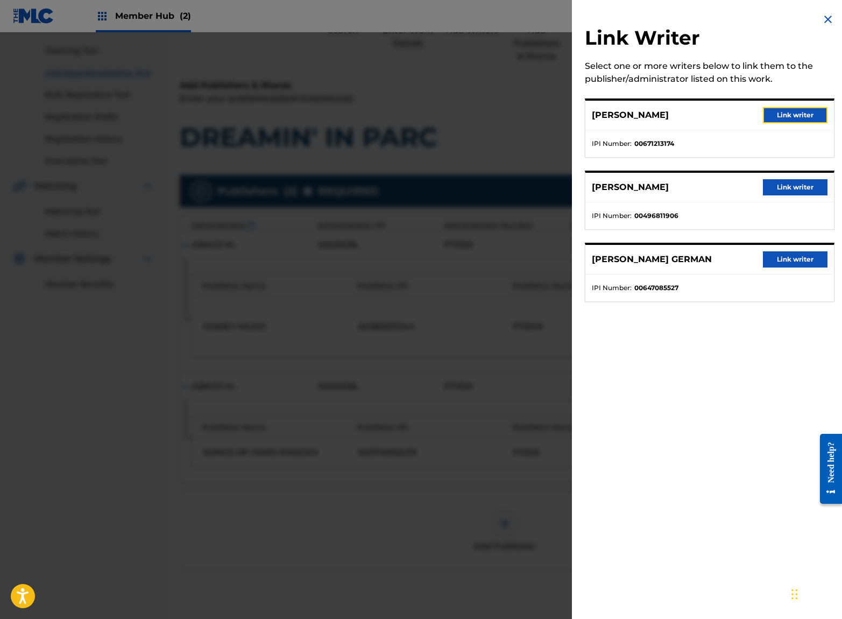
drag, startPoint x: 789, startPoint y: 121, endPoint x: 785, endPoint y: 130, distance: 10.2
click at [789, 120] on button "Link writer" at bounding box center [795, 115] width 65 height 16
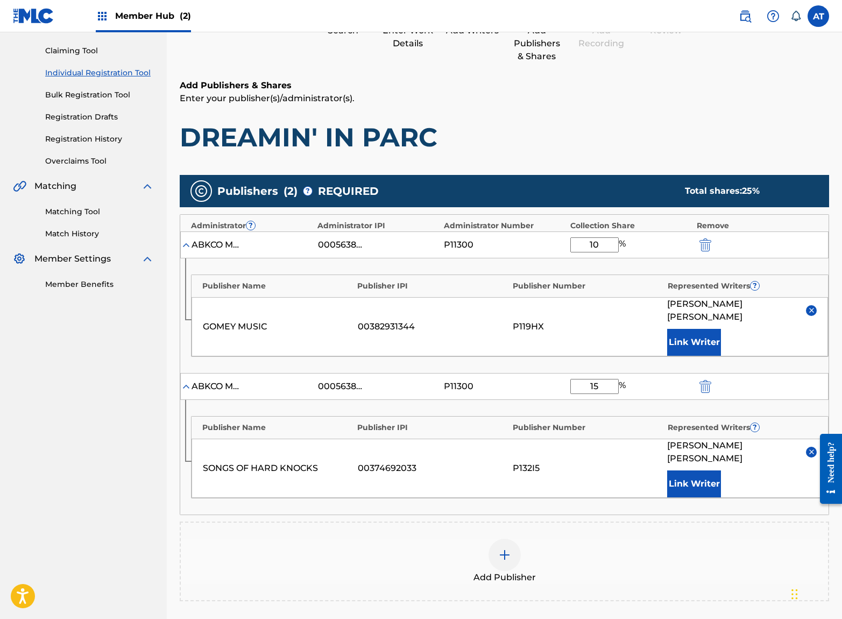
scroll to position [238, 0]
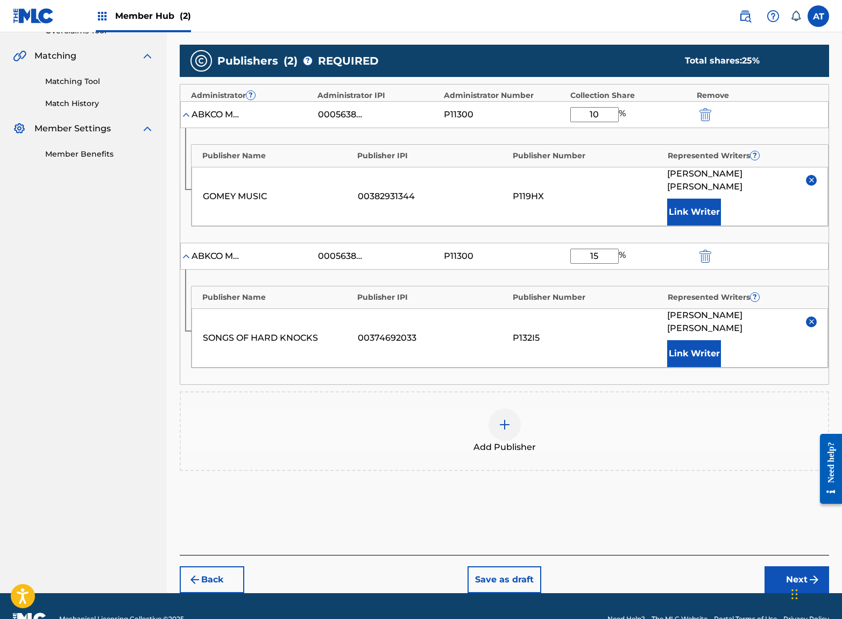
click at [592, 412] on div "Add Publisher" at bounding box center [504, 431] width 647 height 45
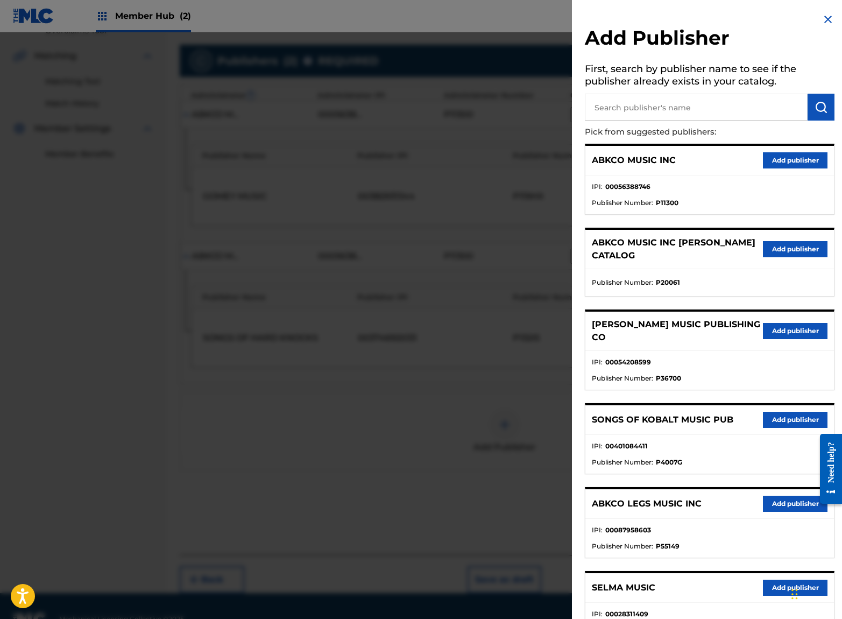
click at [671, 102] on input "text" at bounding box center [696, 107] width 223 height 27
type input "big money"
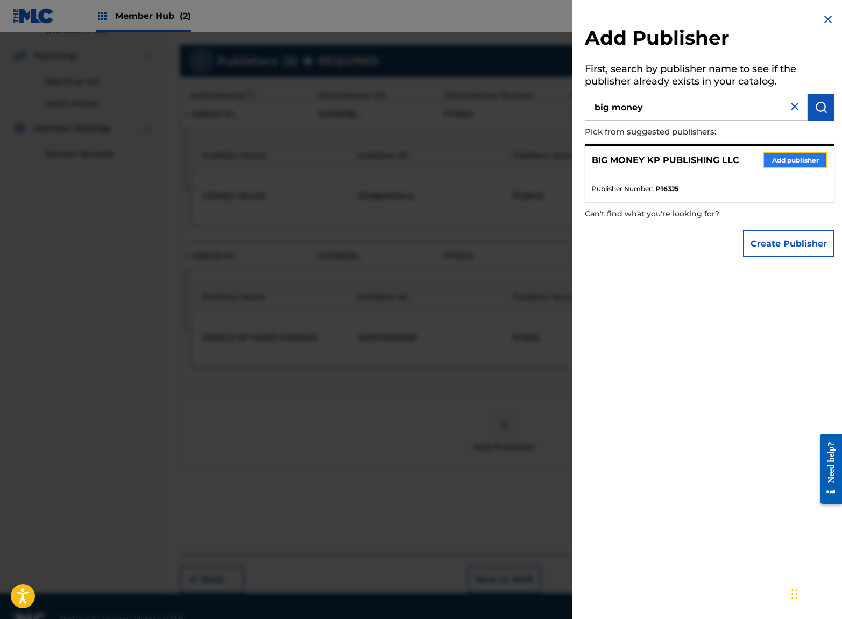
click at [796, 153] on button "Add publisher" at bounding box center [795, 160] width 65 height 16
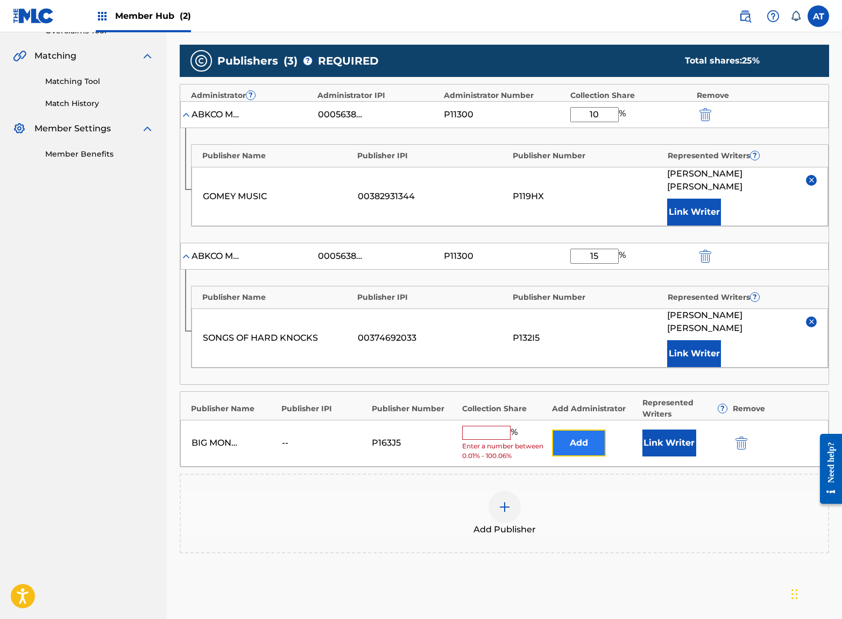
click at [588, 430] on button "Add" at bounding box center [579, 443] width 54 height 27
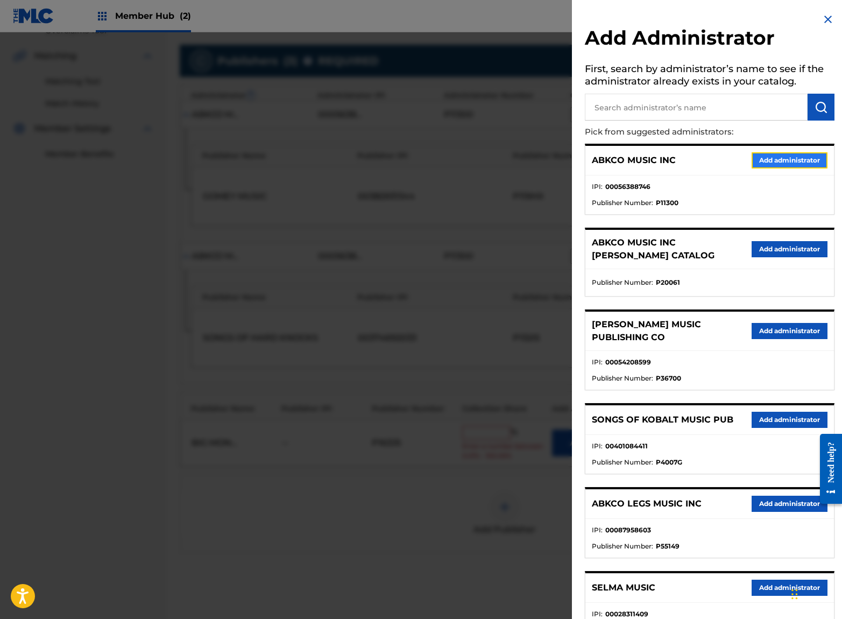
click at [799, 158] on button "Add administrator" at bounding box center [790, 160] width 76 height 16
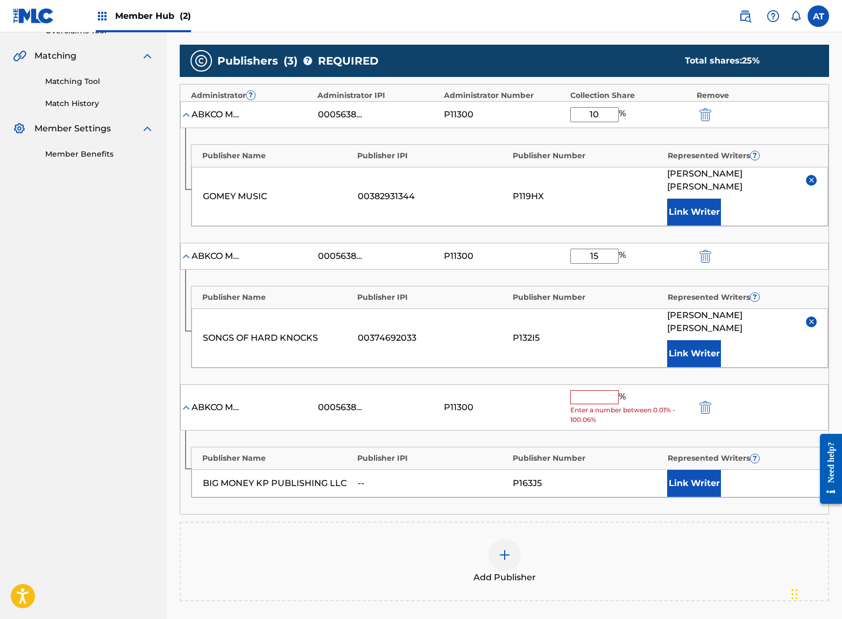
click at [608, 390] on input "text" at bounding box center [595, 397] width 48 height 14
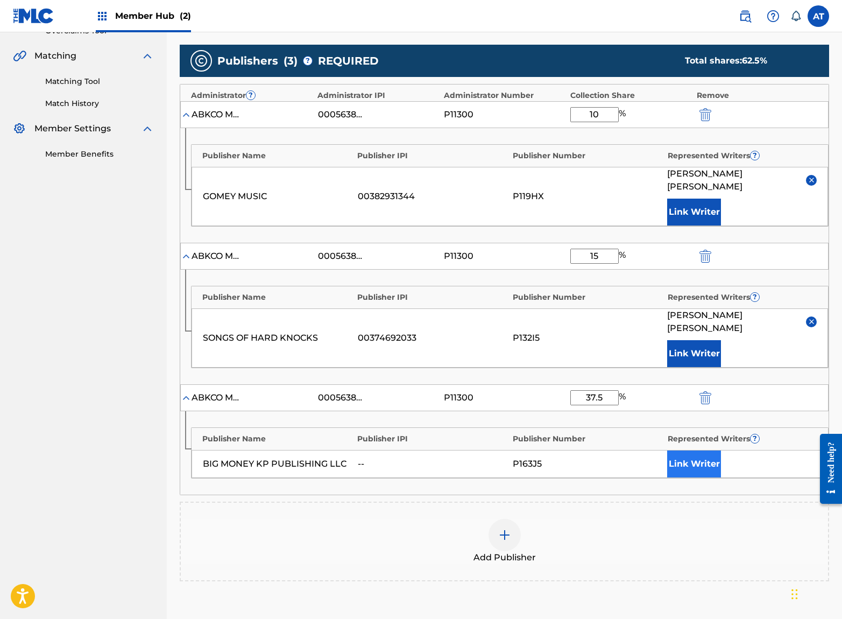
type input "37.5"
click at [684, 451] on button "Link Writer" at bounding box center [694, 464] width 54 height 27
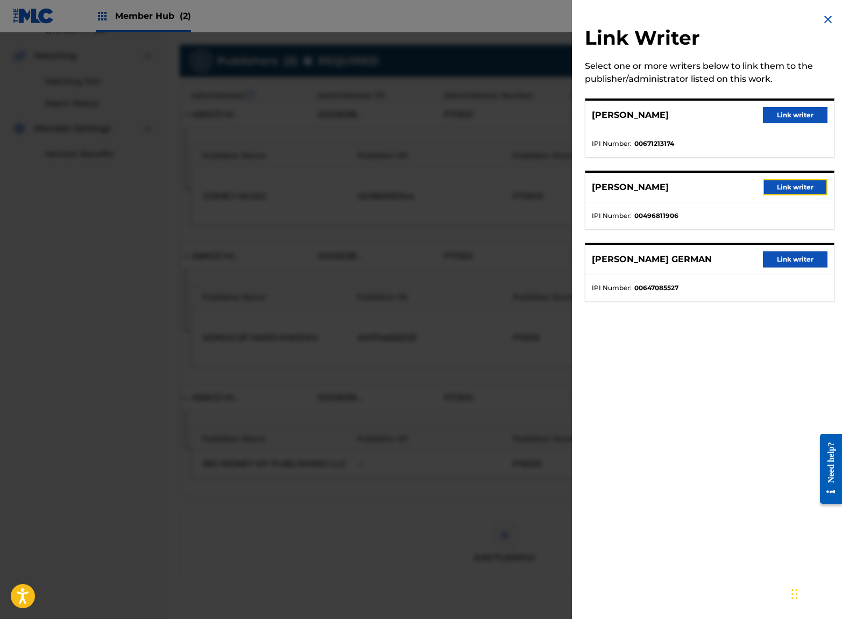
click at [776, 189] on button "Link writer" at bounding box center [795, 187] width 65 height 16
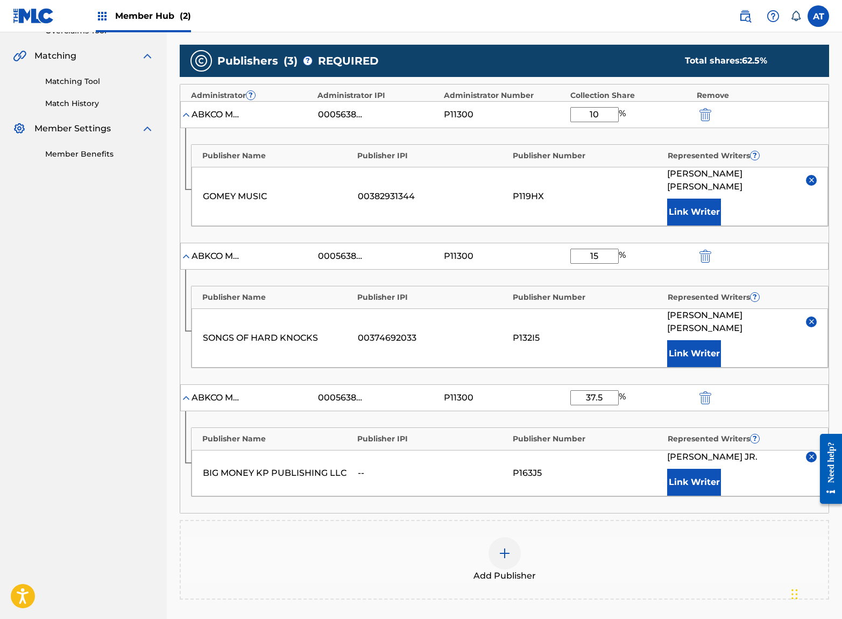
scroll to position [367, 0]
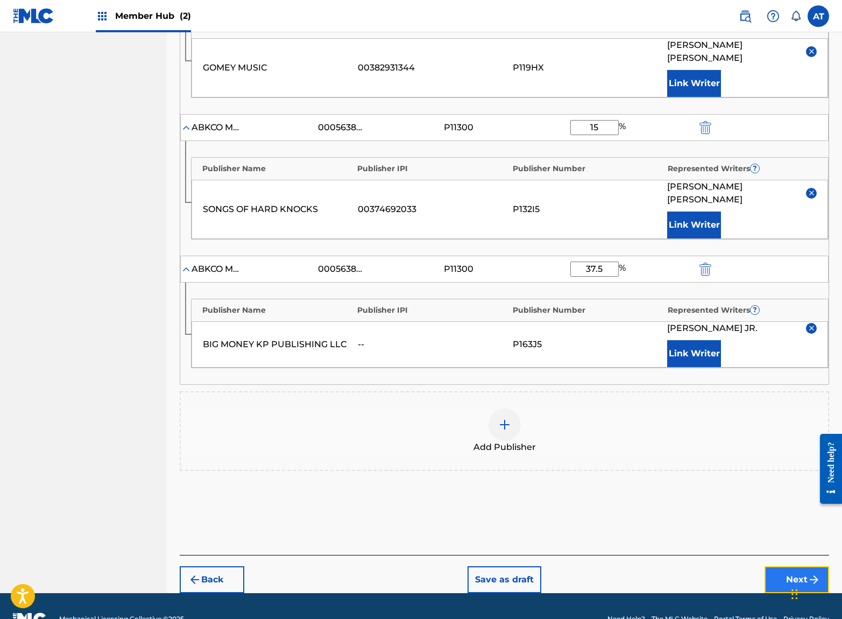
click at [785, 566] on button "Next" at bounding box center [797, 579] width 65 height 27
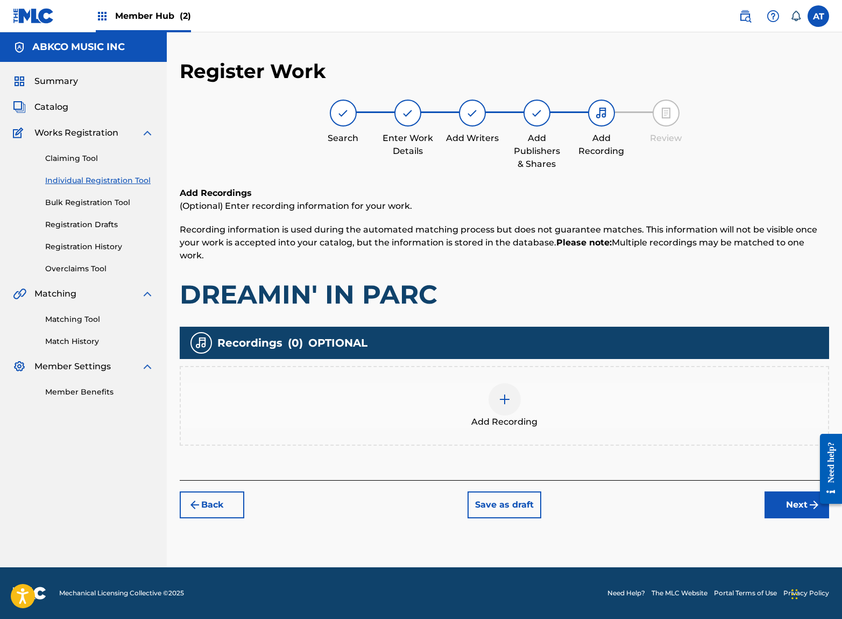
scroll to position [0, 0]
click at [567, 388] on div "Add Recording" at bounding box center [504, 405] width 647 height 45
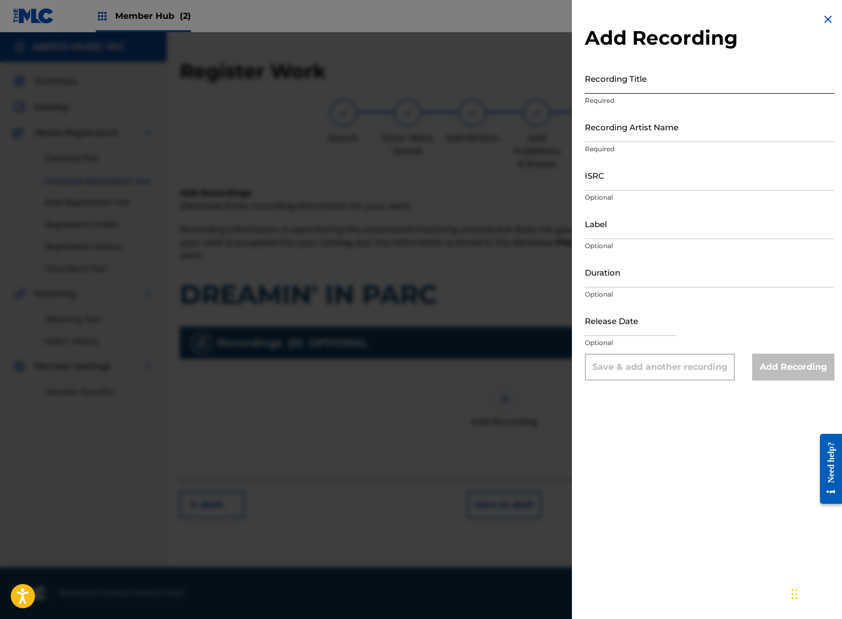
click at [686, 76] on input "Recording Title" at bounding box center [710, 78] width 250 height 31
type input "d"
type input "DREAMIN' IN PARC"
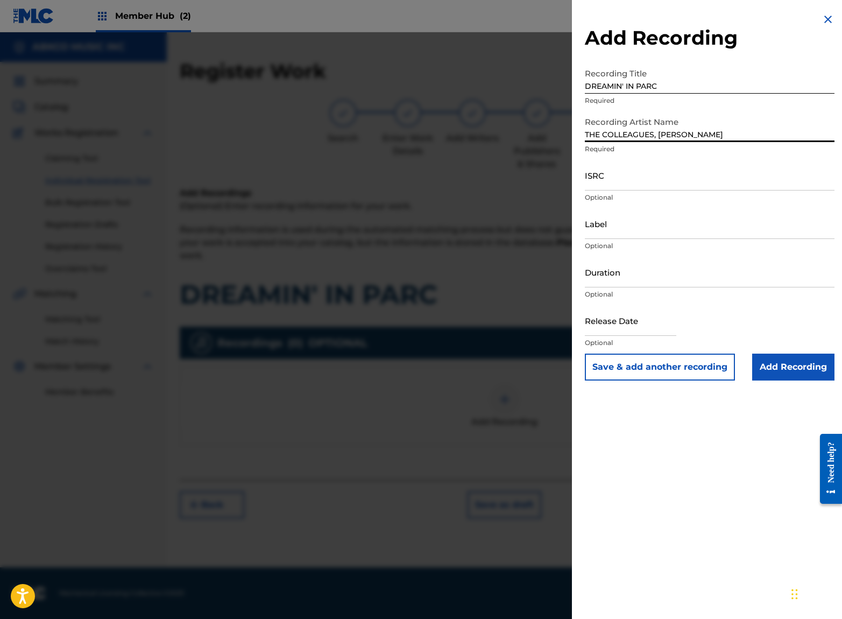
type input "THE COLLEAGUES, [PERSON_NAME]"
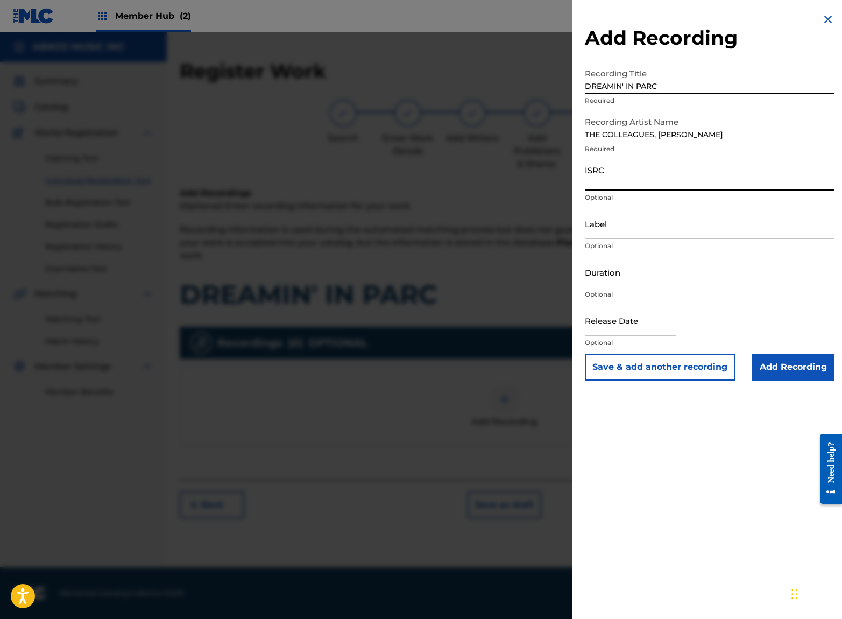
click at [634, 178] on input "ISRC" at bounding box center [710, 175] width 250 height 31
paste input "US92U2500079"
type input "US92U2500079"
click at [633, 219] on input "Label" at bounding box center [710, 223] width 250 height 31
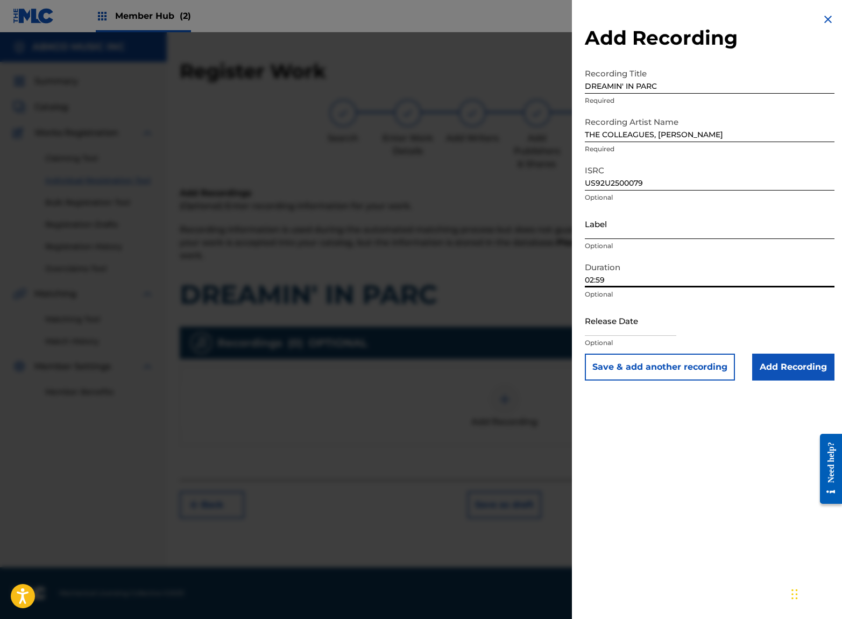
type input "02:59"
click at [621, 321] on input "text" at bounding box center [630, 320] width 91 height 31
select select "8"
select select "2025"
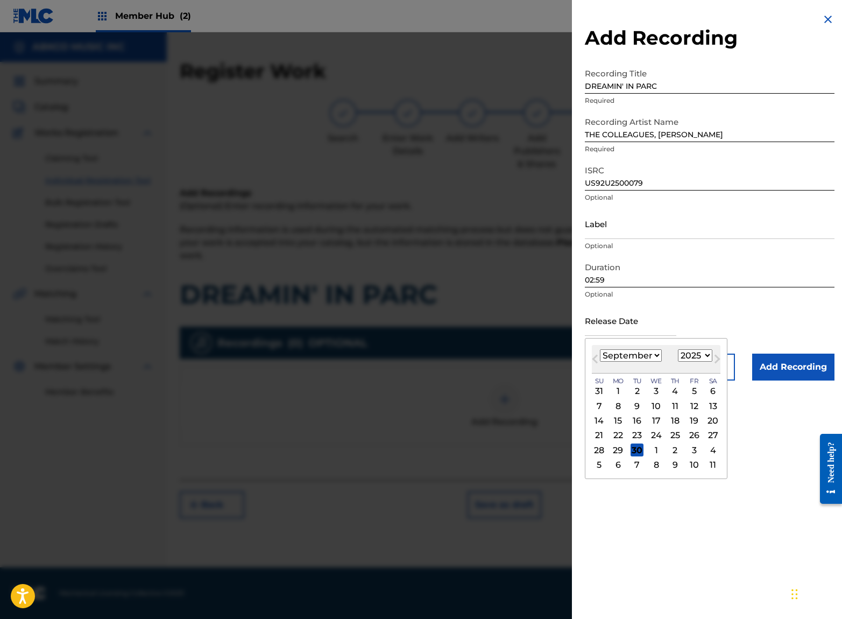
drag, startPoint x: 610, startPoint y: 367, endPoint x: 621, endPoint y: 369, distance: 11.0
click at [610, 367] on div "[DATE] January February March April May June July August September October Nove…" at bounding box center [656, 359] width 129 height 29
drag, startPoint x: 695, startPoint y: 421, endPoint x: 733, endPoint y: 406, distance: 41.3
click at [696, 422] on div "19" at bounding box center [694, 420] width 13 height 13
type input "[DATE]"
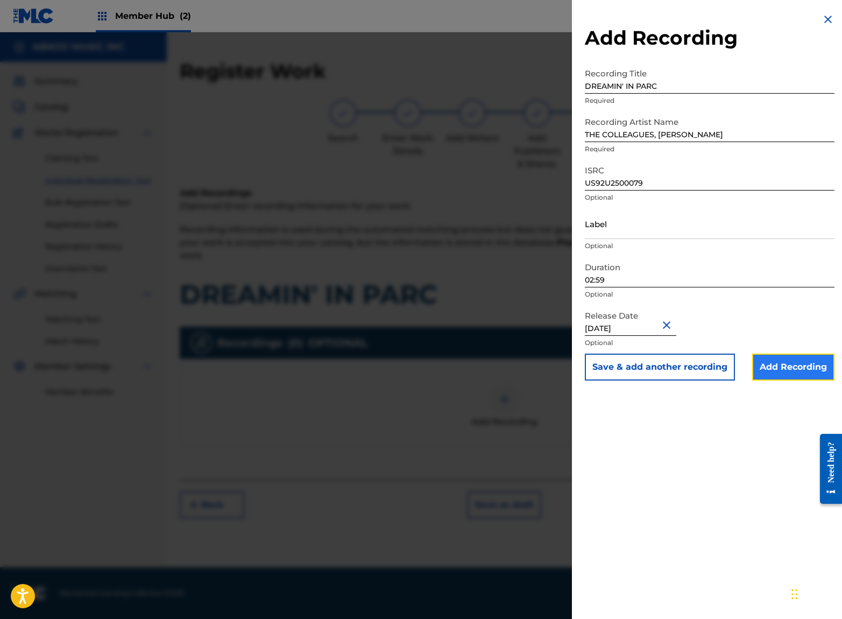
click at [794, 362] on input "Add Recording" at bounding box center [793, 367] width 82 height 27
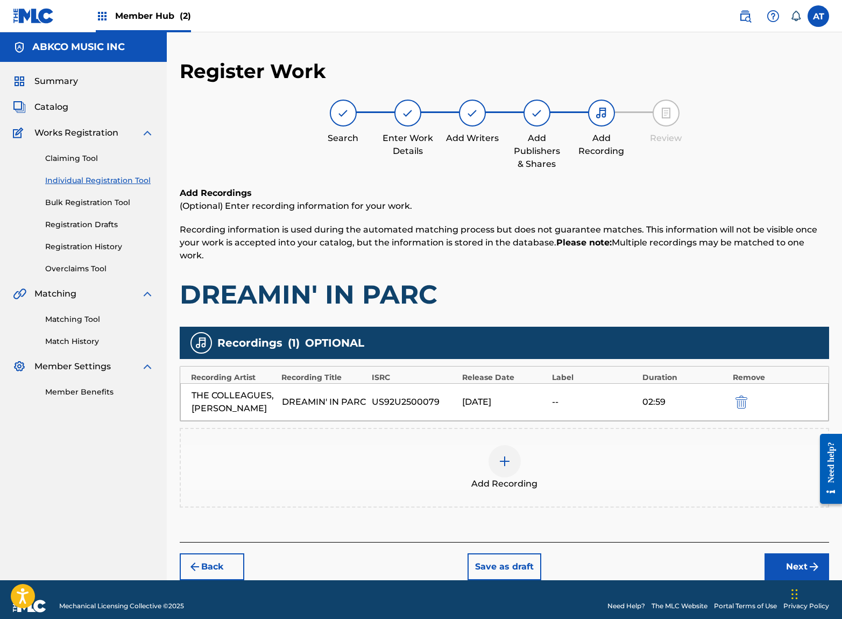
scroll to position [13, 0]
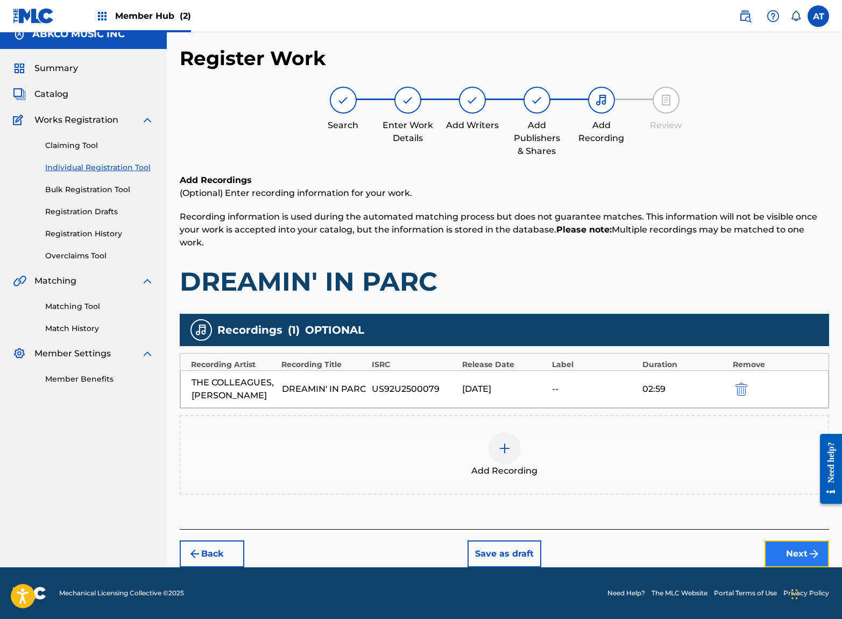
click at [790, 544] on button "Next" at bounding box center [797, 553] width 65 height 27
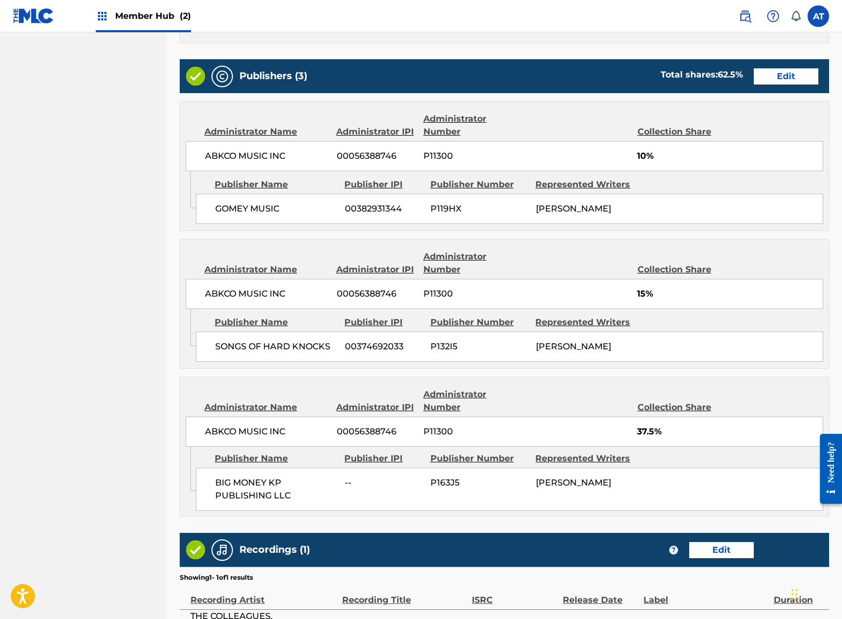
scroll to position [682, 0]
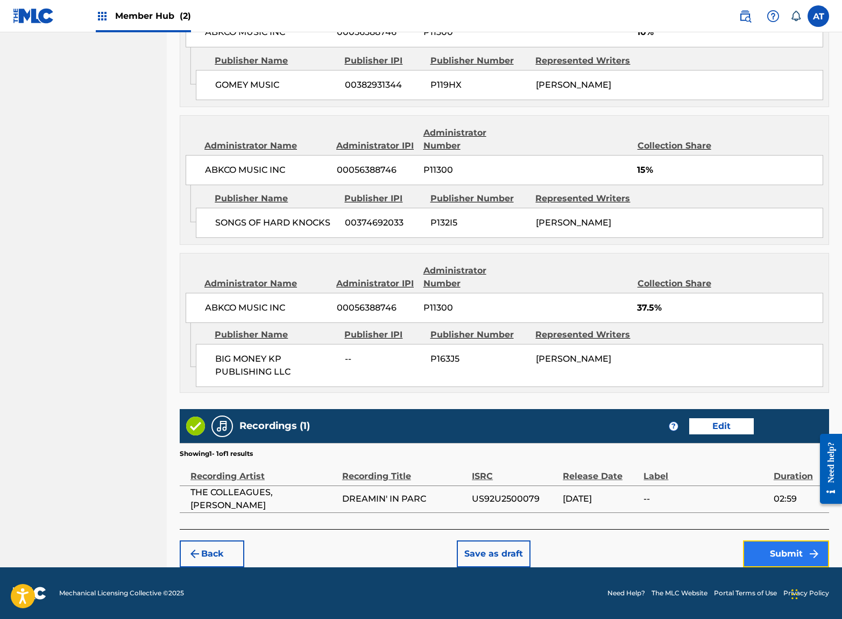
click at [769, 560] on button "Submit" at bounding box center [786, 553] width 86 height 27
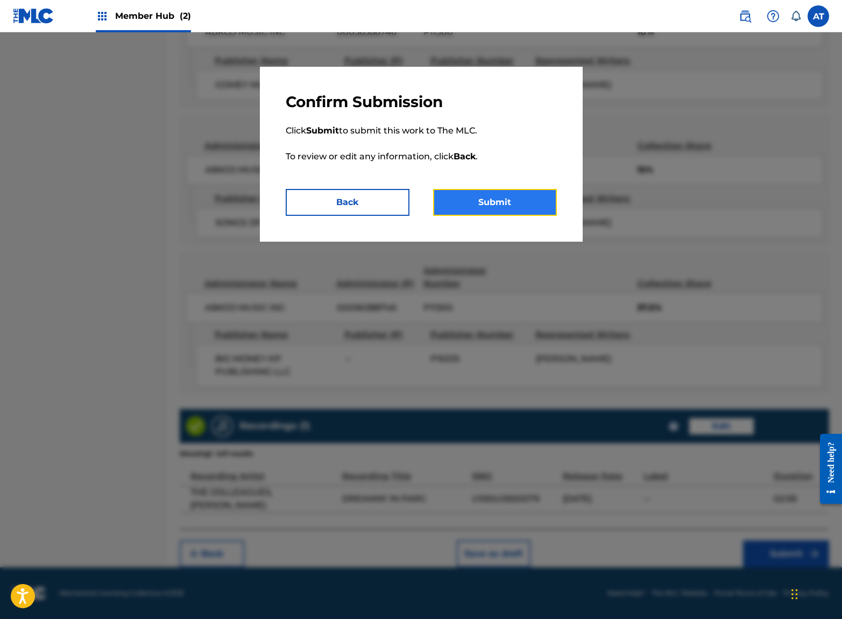
click at [482, 209] on button "Submit" at bounding box center [495, 202] width 124 height 27
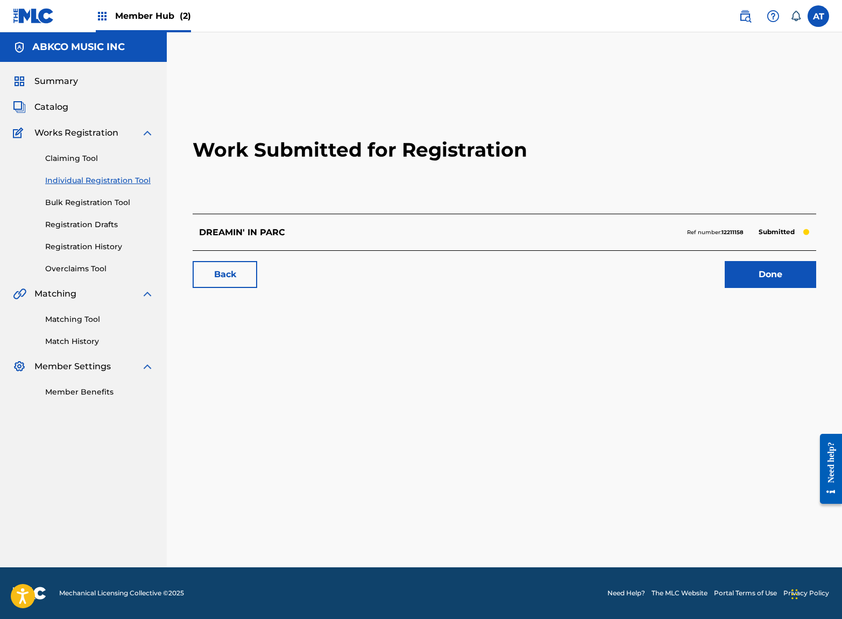
click at [775, 292] on div "Work Submitted for Registration DREAMIN' IN PARC Ref number: 12211158 Submitted…" at bounding box center [505, 192] width 650 height 213
click at [774, 284] on link "Done" at bounding box center [770, 274] width 91 height 27
